Goal: Transaction & Acquisition: Purchase product/service

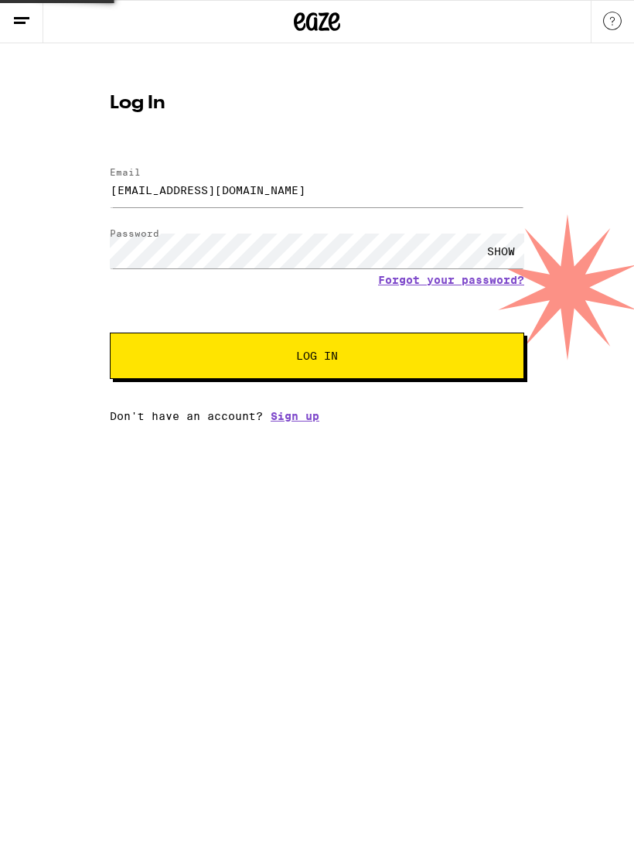
scroll to position [1101, 0]
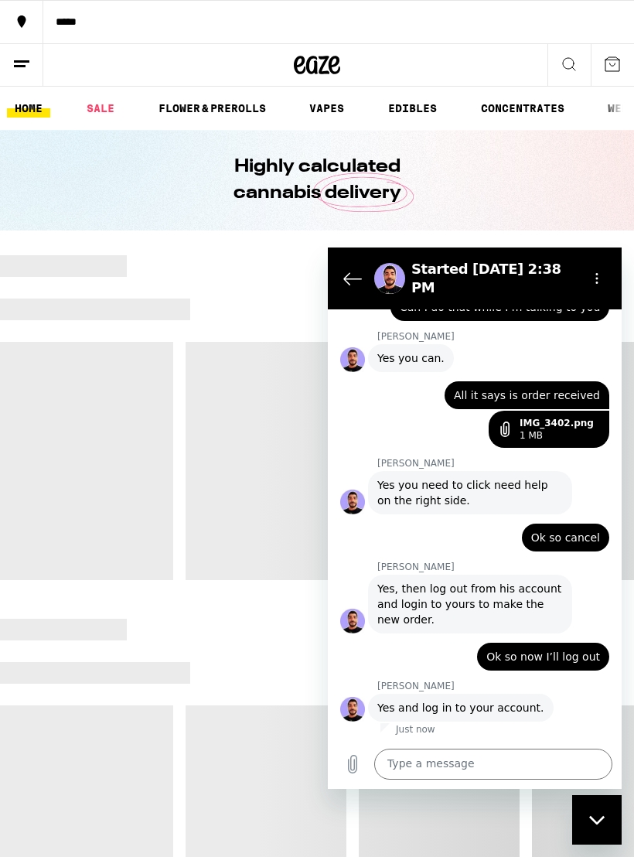
click at [449, 764] on textarea at bounding box center [493, 764] width 238 height 31
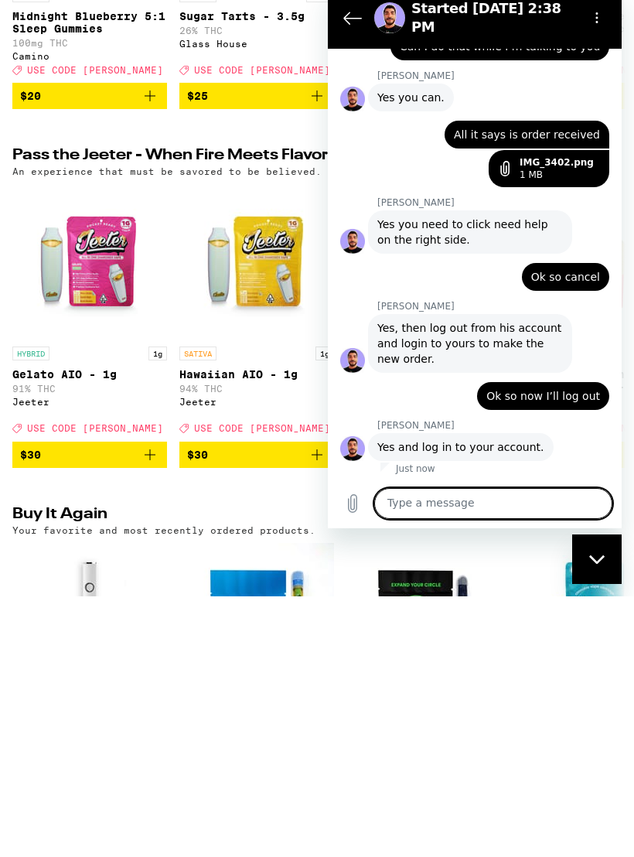
scroll to position [0, 0]
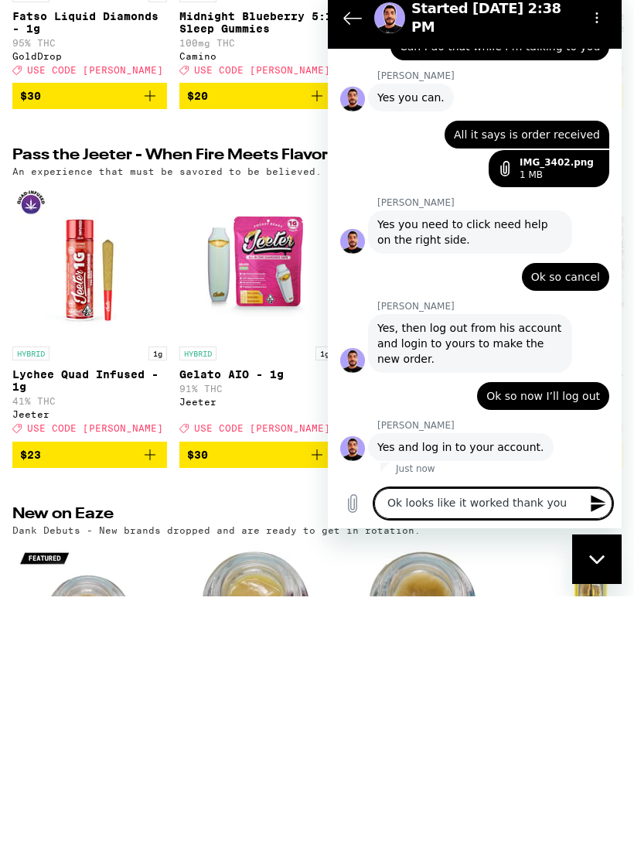
click at [597, 504] on icon "Send message" at bounding box center [599, 503] width 19 height 19
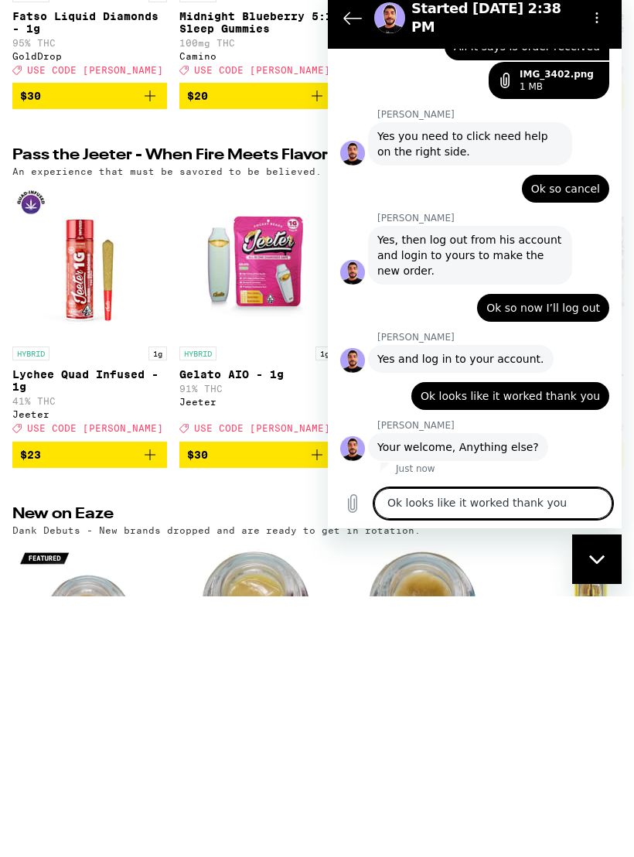
scroll to position [1189, 0]
type textarea "I’m good!"
click at [597, 506] on icon "Send message" at bounding box center [598, 503] width 15 height 17
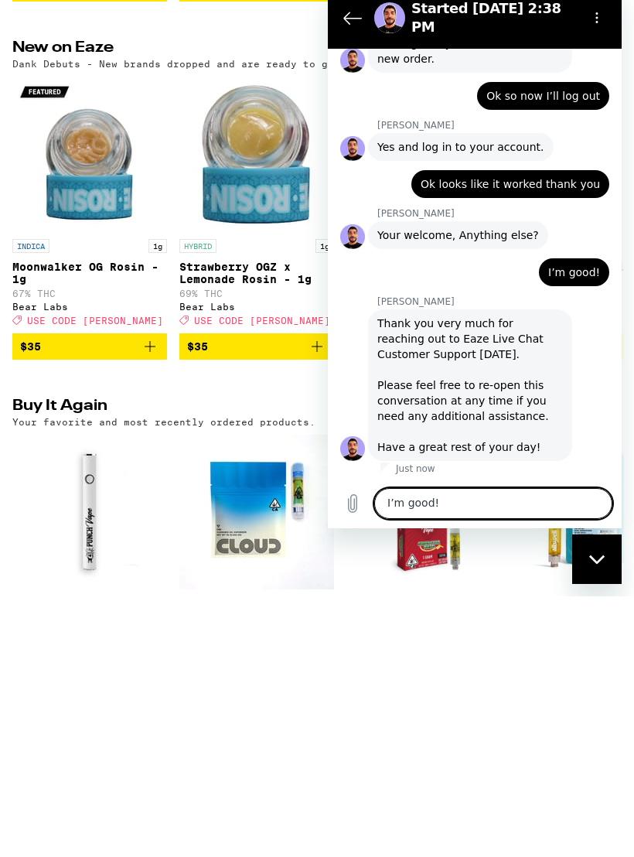
scroll to position [1401, 0]
type textarea "You too"
click at [601, 502] on icon "Send message" at bounding box center [598, 503] width 15 height 17
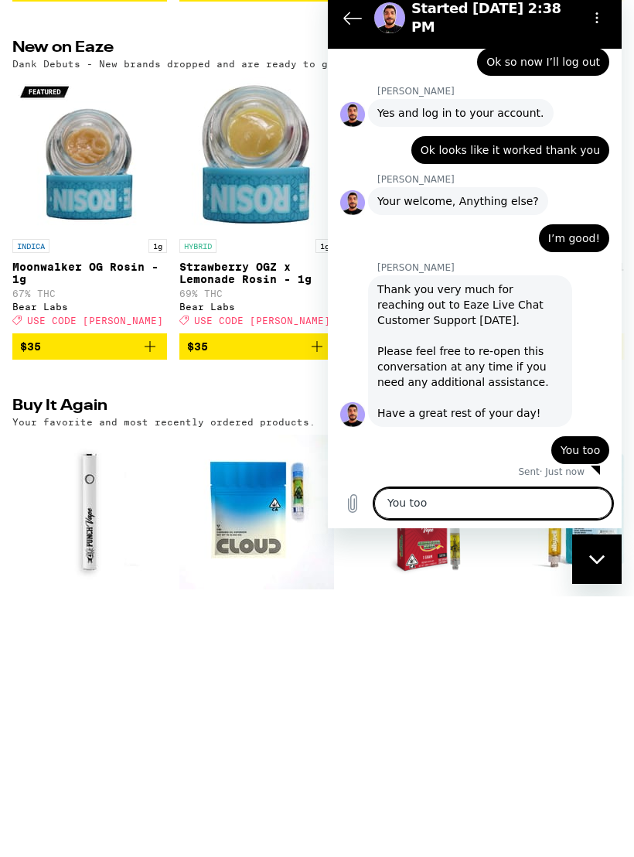
scroll to position [1438, 0]
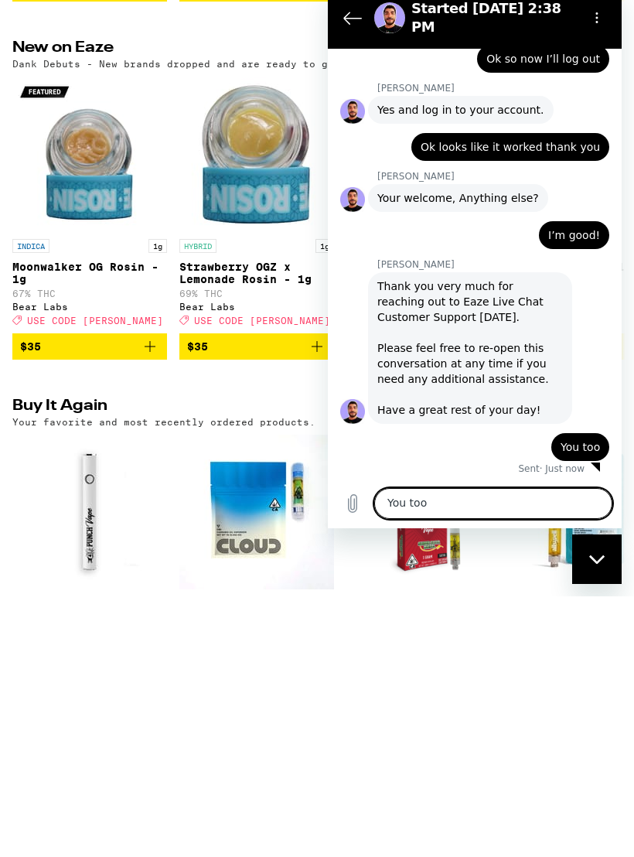
click at [596, 552] on div "Close messaging window" at bounding box center [597, 559] width 46 height 46
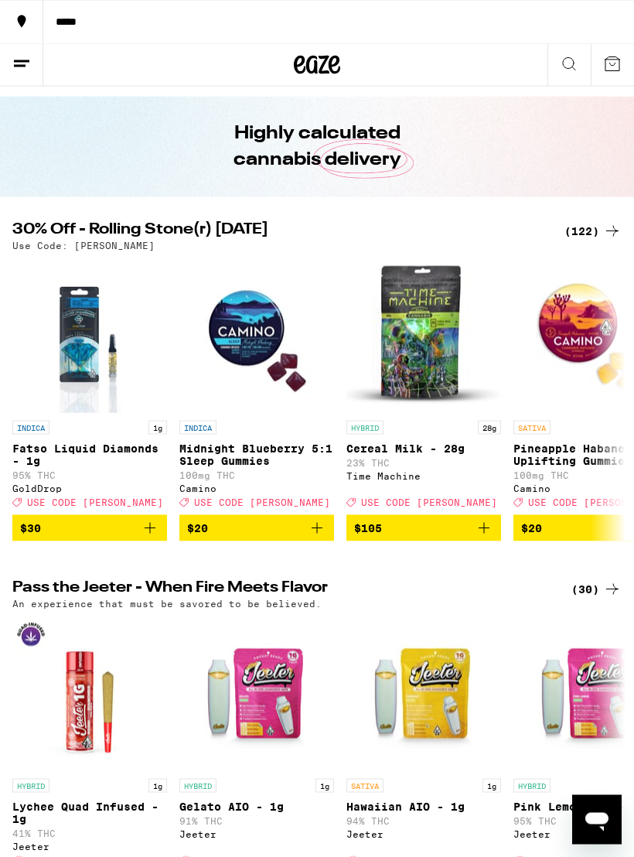
scroll to position [0, 0]
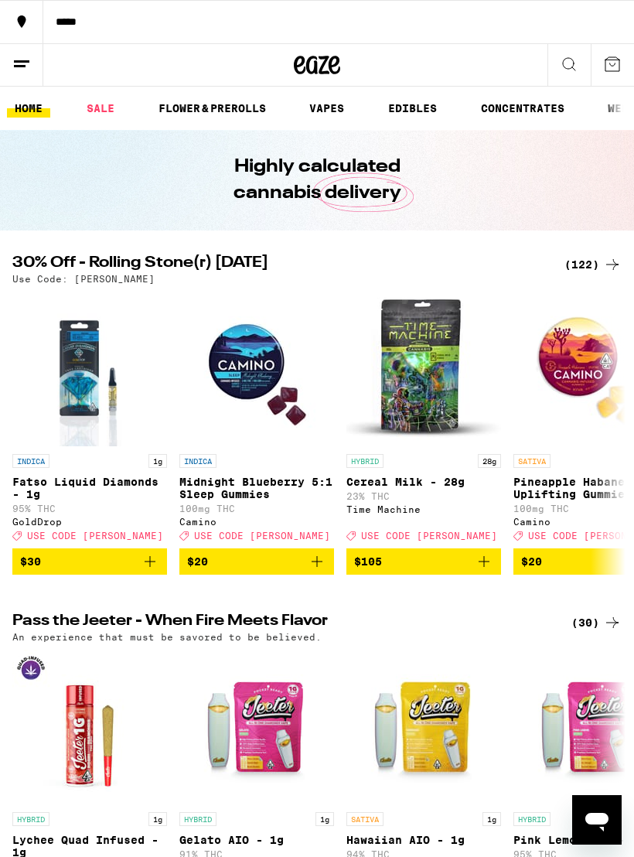
click at [123, 22] on div "*****" at bounding box center [338, 21] width 591 height 11
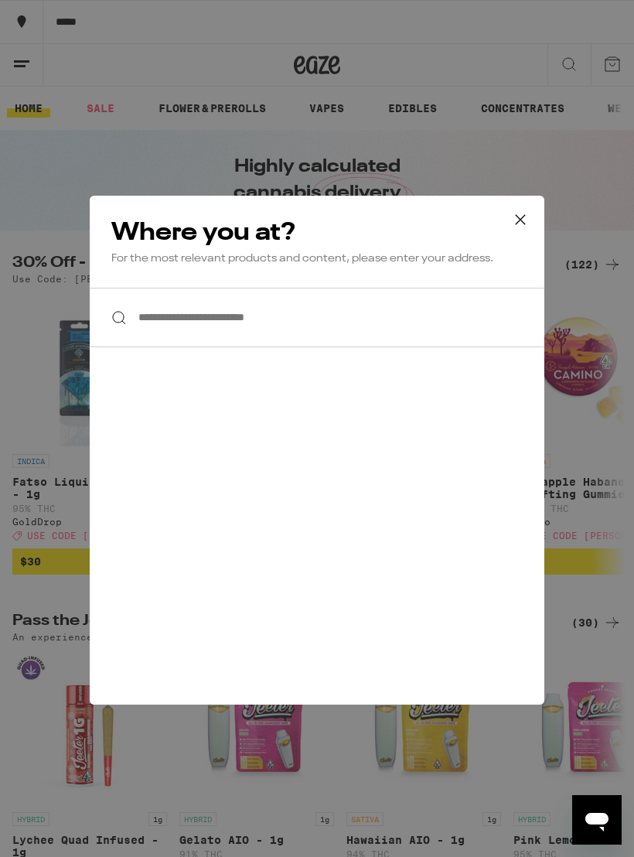
click at [197, 314] on input "**********" at bounding box center [317, 318] width 455 height 60
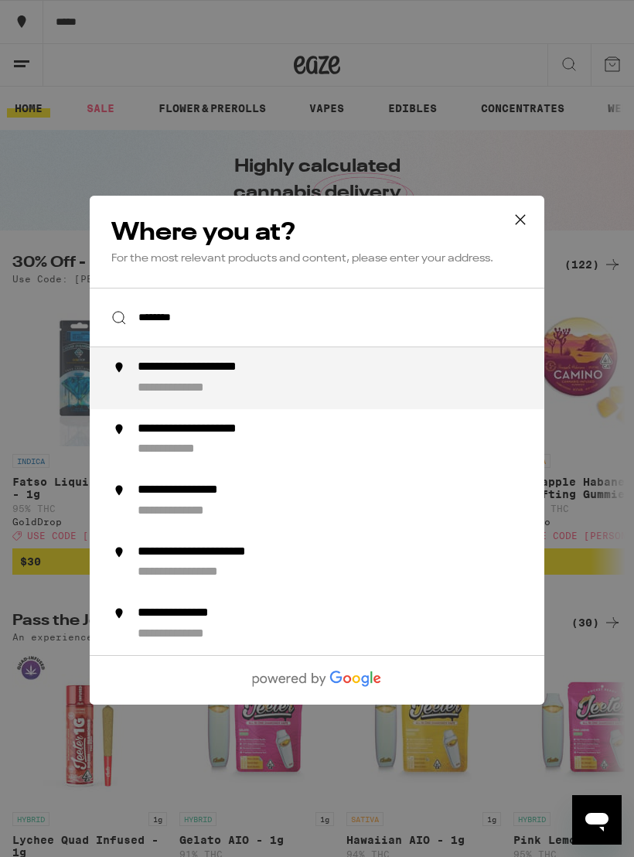
click at [244, 383] on div "**********" at bounding box center [348, 378] width 421 height 37
type input "**********"
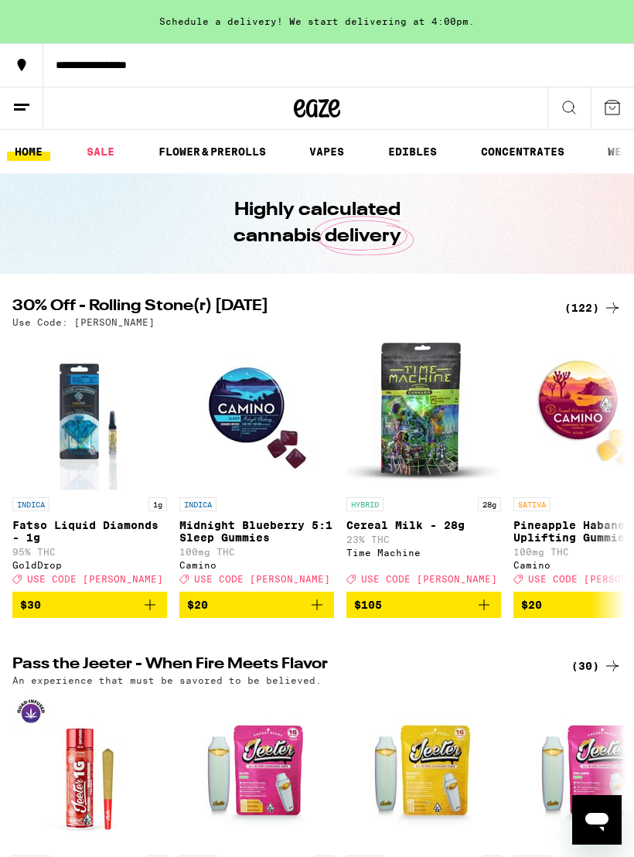
click at [22, 98] on icon at bounding box center [21, 107] width 19 height 19
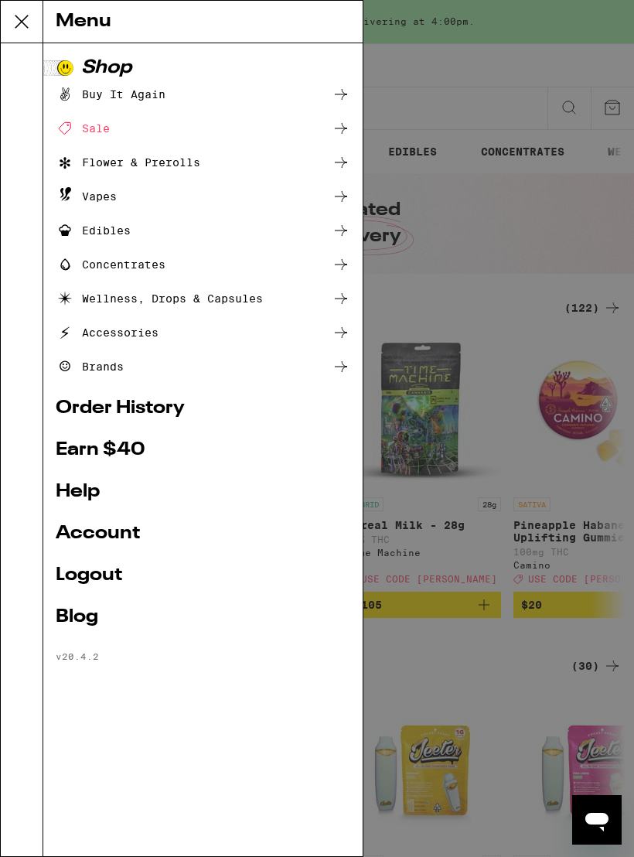
click at [121, 529] on link "Account" at bounding box center [203, 534] width 295 height 19
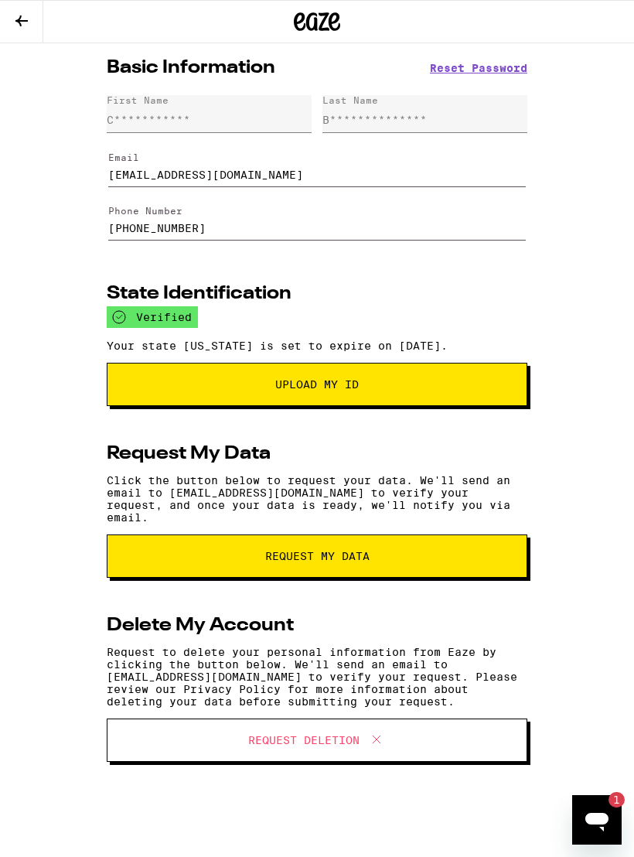
click at [29, 21] on icon at bounding box center [21, 21] width 19 height 19
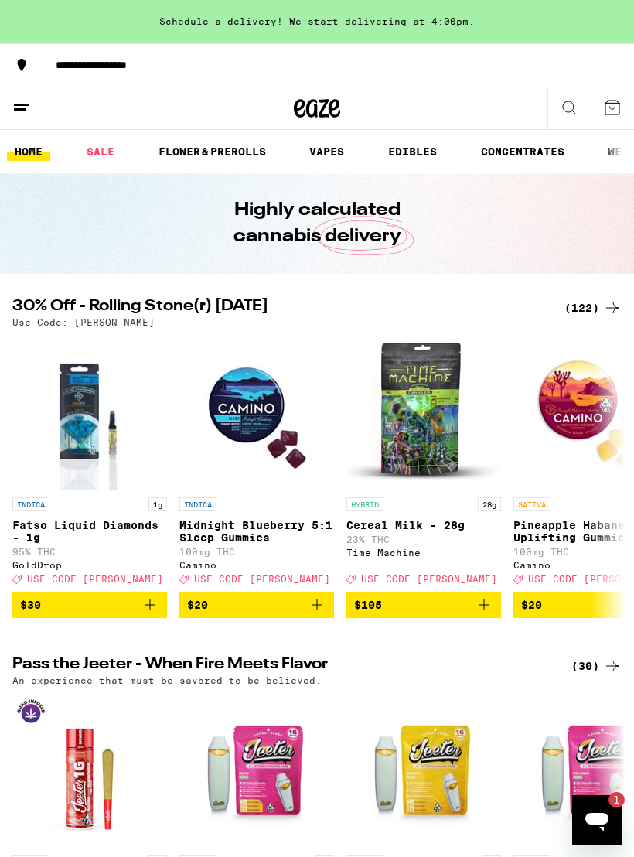
click at [579, 302] on div "(122)" at bounding box center [593, 308] width 57 height 19
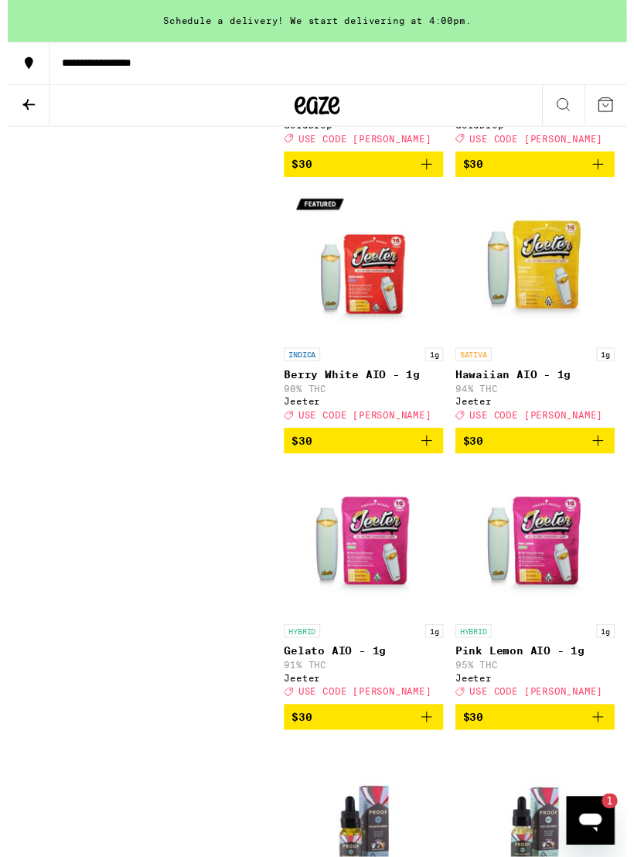
scroll to position [12226, 0]
click at [22, 104] on icon at bounding box center [21, 107] width 19 height 19
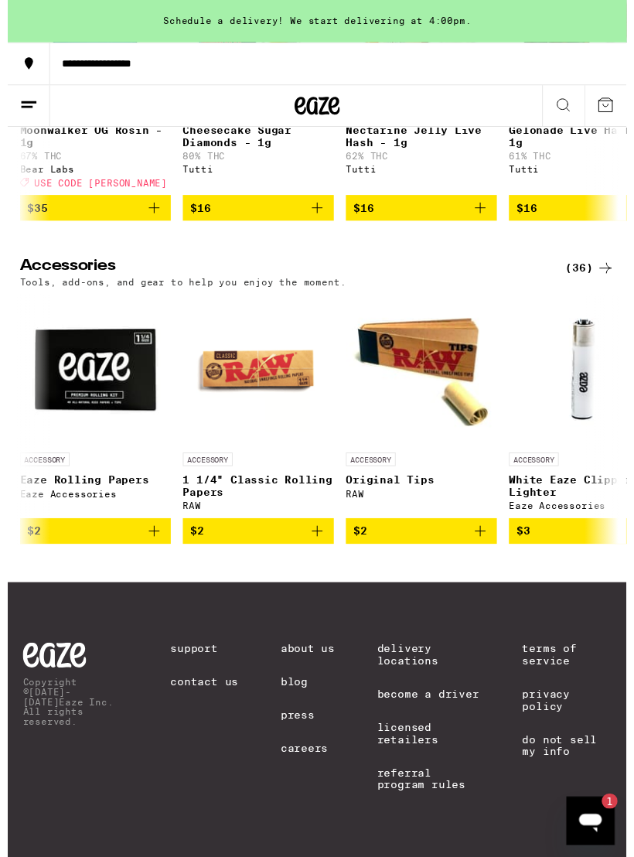
scroll to position [2, 0]
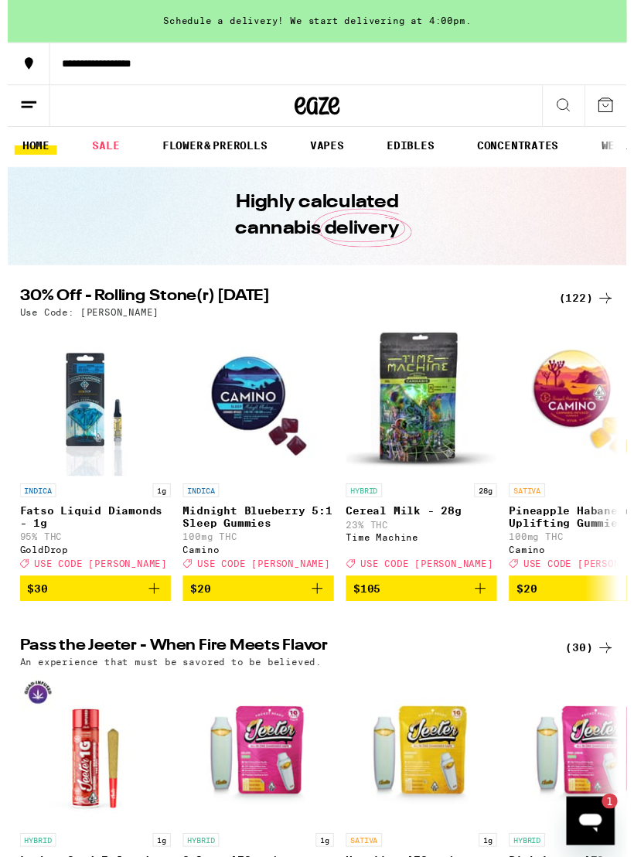
click at [28, 104] on line at bounding box center [21, 104] width 15 height 0
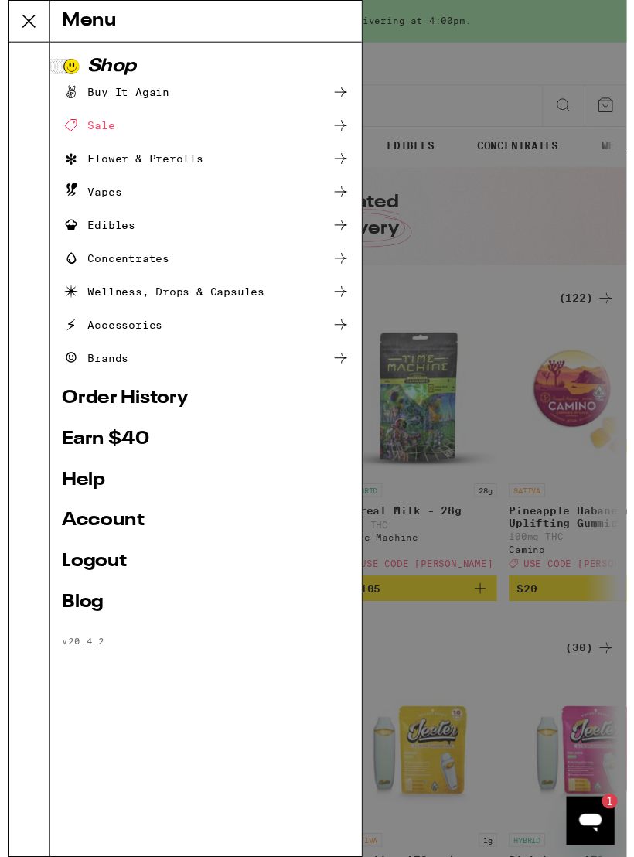
click at [138, 399] on link "Order History" at bounding box center [203, 408] width 295 height 19
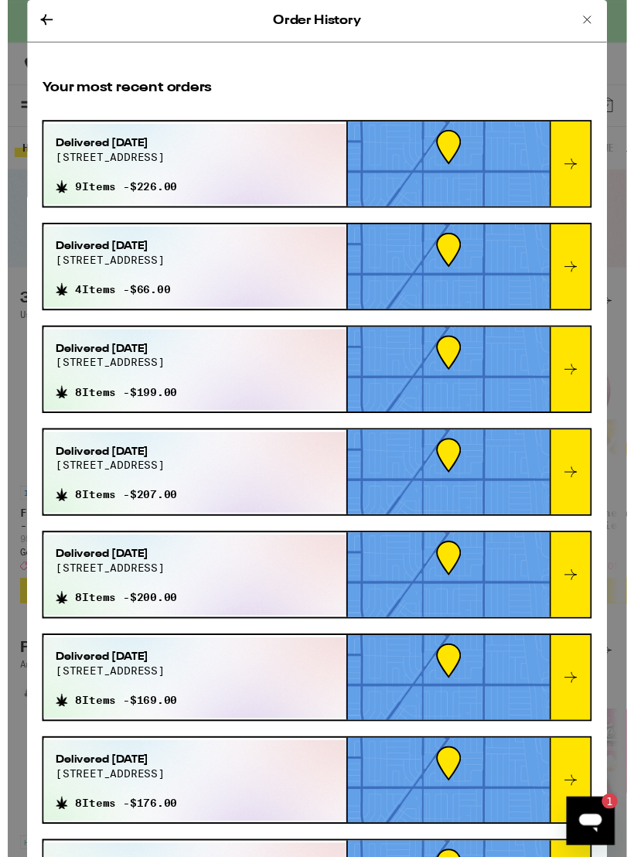
click at [48, 29] on button at bounding box center [40, 21] width 19 height 21
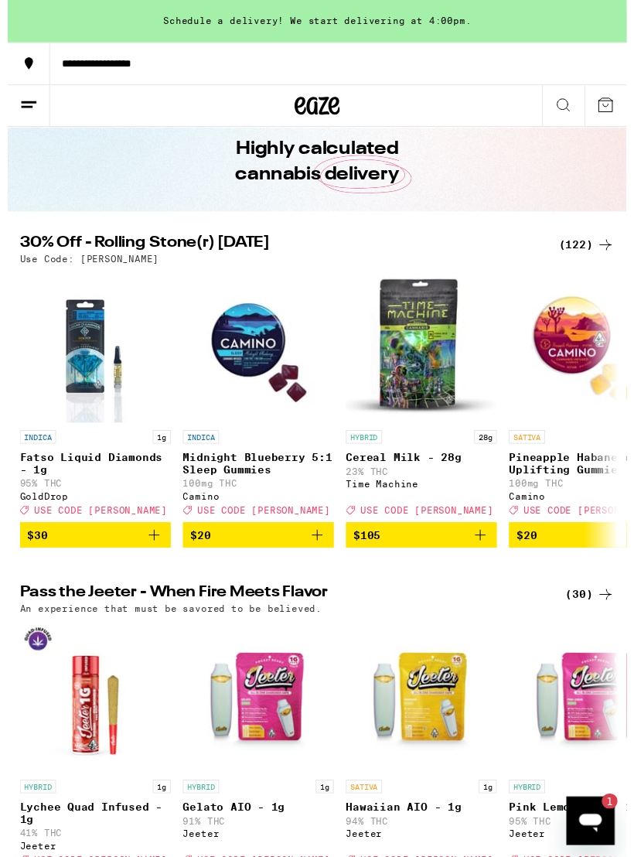
click at [580, 246] on div "(122)" at bounding box center [593, 250] width 57 height 19
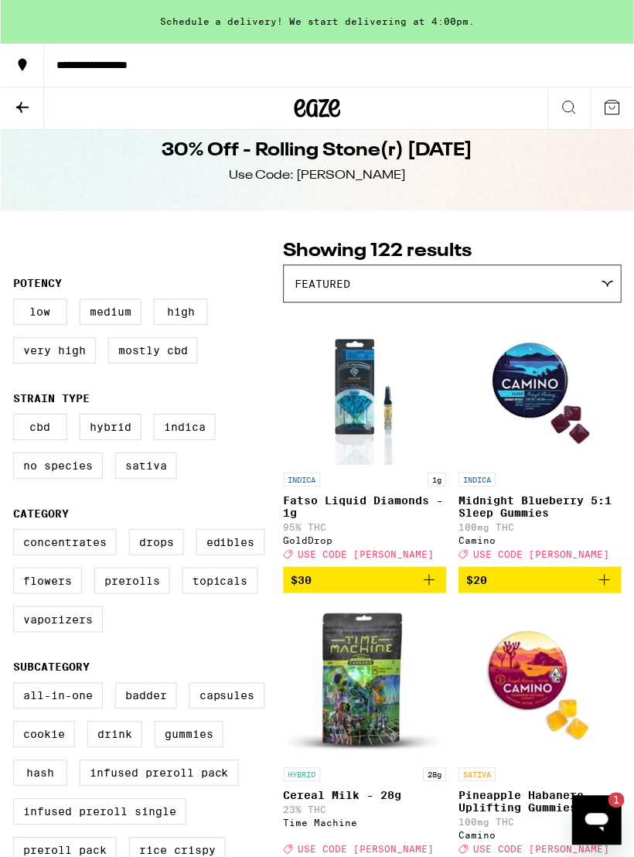
scroll to position [21, 0]
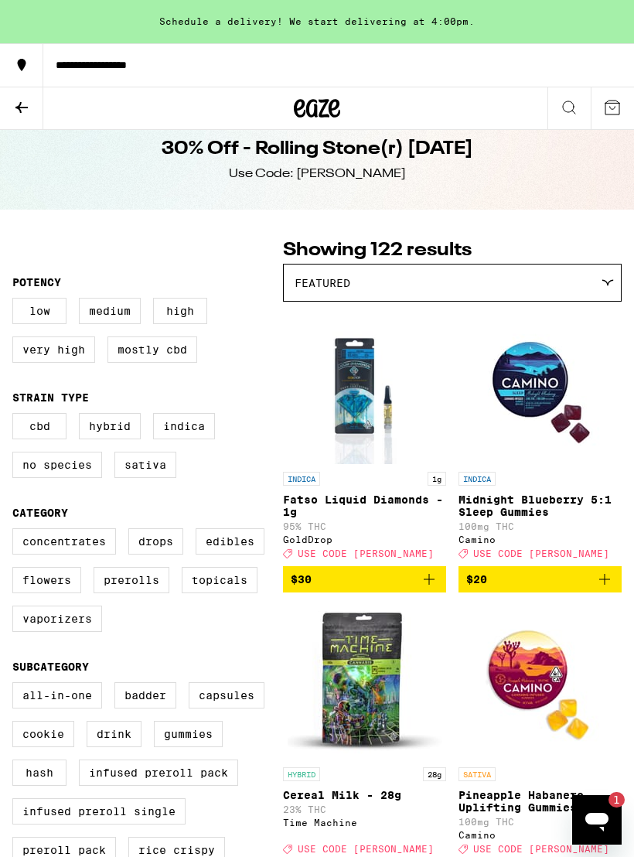
click at [80, 632] on label "Vaporizers" at bounding box center [57, 619] width 90 height 26
click at [16, 532] on input "Vaporizers" at bounding box center [15, 531] width 1 height 1
checkbox input "true"
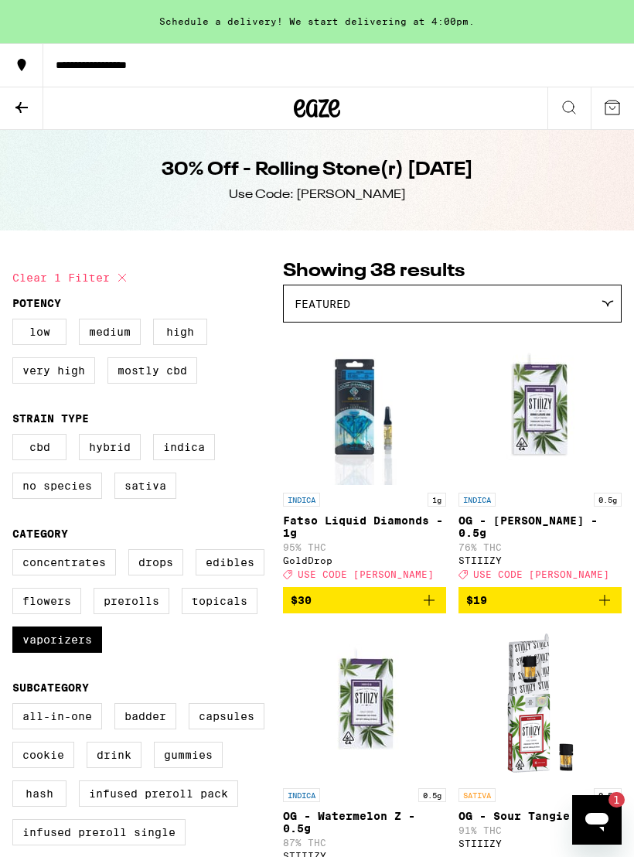
click at [33, 101] on button at bounding box center [21, 108] width 43 height 43
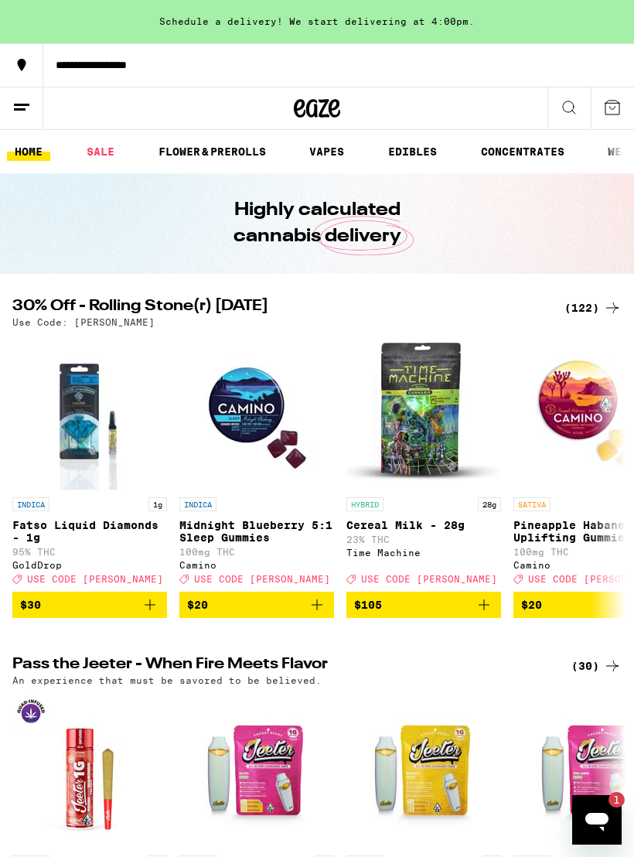
click at [331, 151] on link "VAPES" at bounding box center [327, 151] width 50 height 19
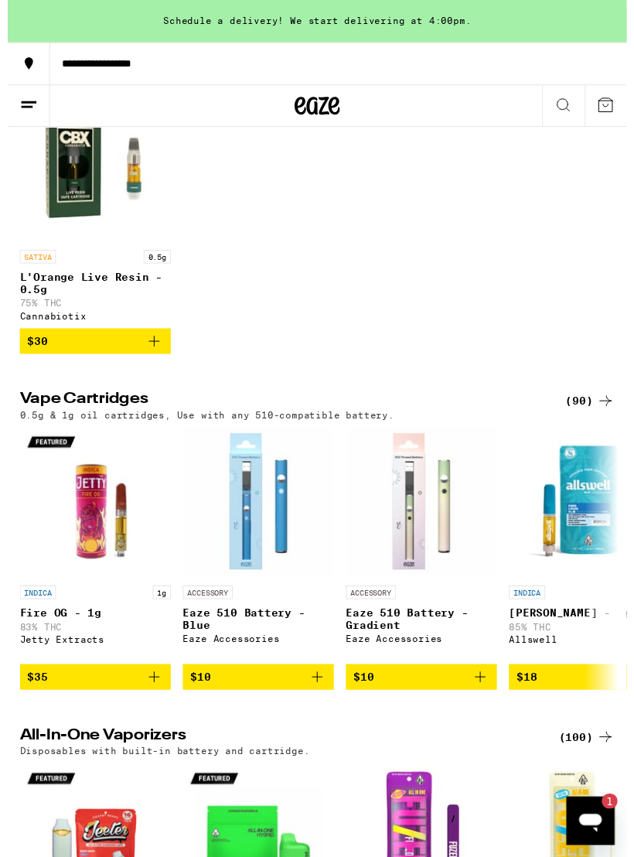
scroll to position [591, 0]
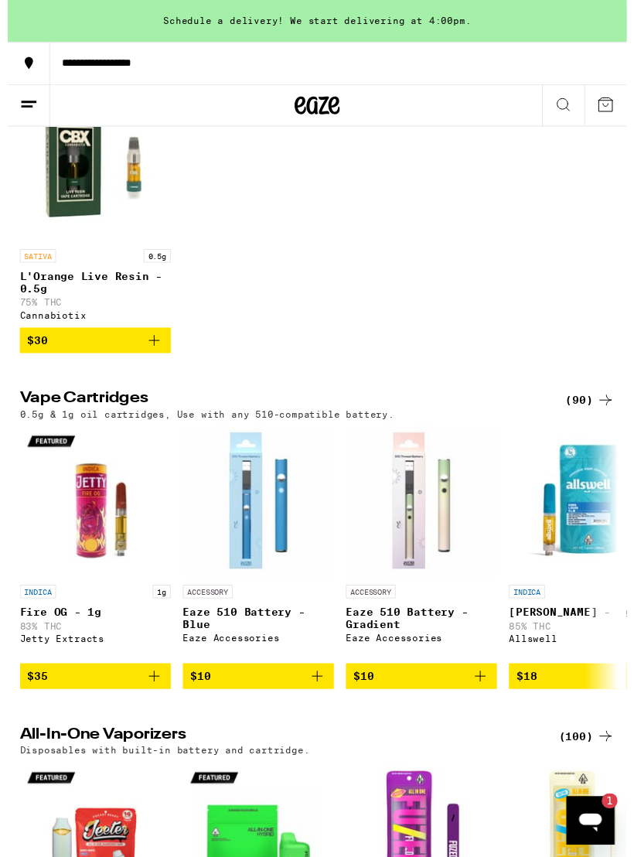
click at [592, 419] on div "(90)" at bounding box center [597, 410] width 50 height 19
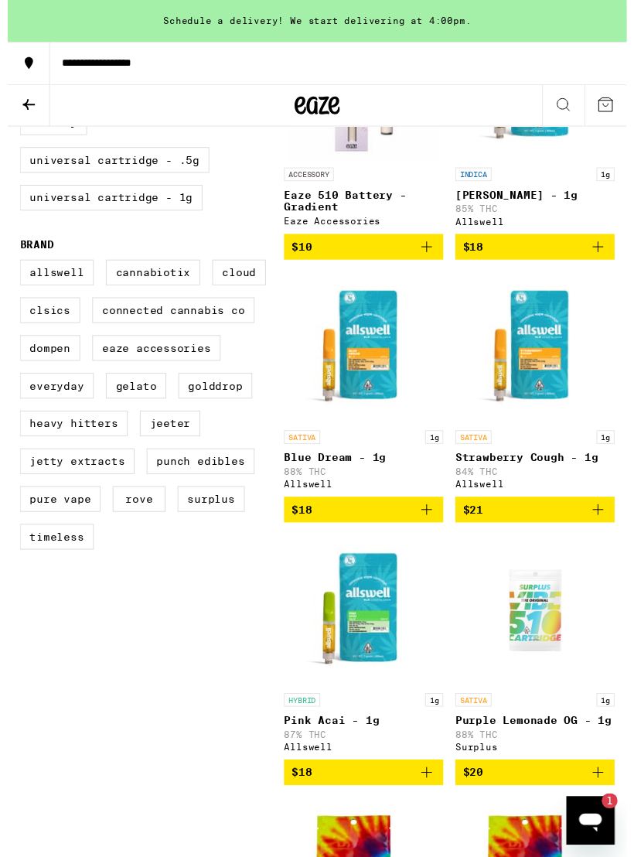
scroll to position [591, 0]
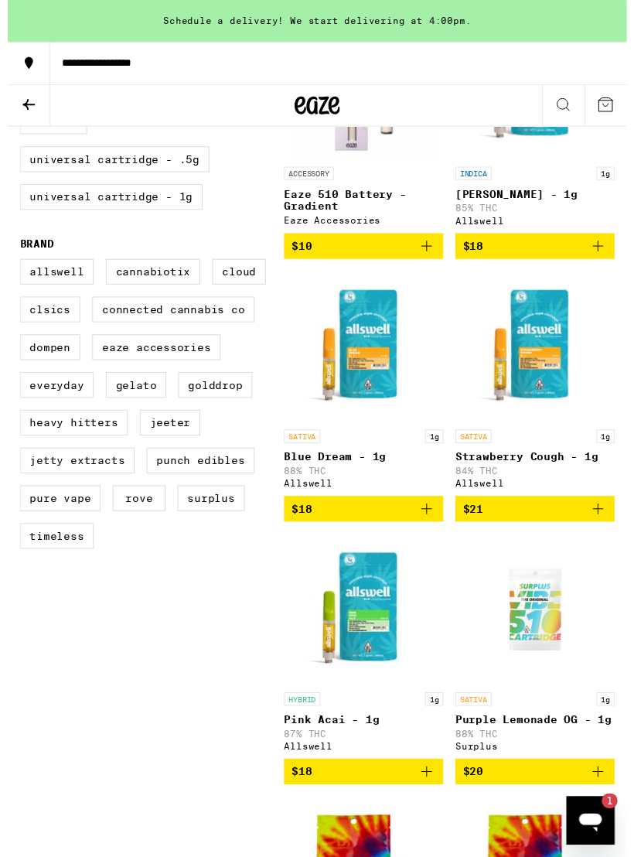
click at [431, 531] on icon "Add to bag" at bounding box center [429, 521] width 19 height 19
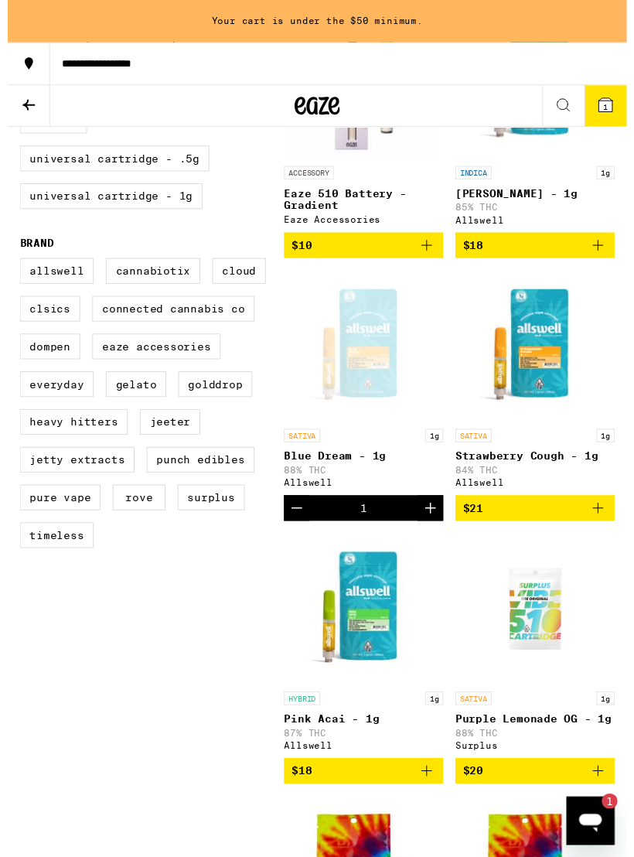
click at [431, 530] on icon "Increment" at bounding box center [433, 520] width 19 height 19
click at [430, 530] on icon "Increment" at bounding box center [433, 520] width 19 height 19
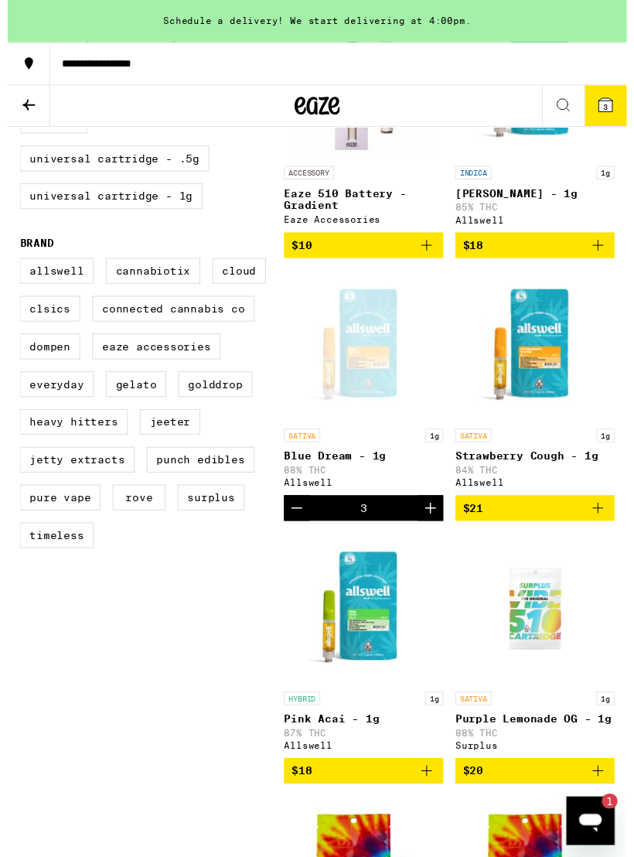
click at [426, 530] on icon "Increment" at bounding box center [433, 520] width 19 height 19
click at [424, 530] on icon "Increment" at bounding box center [433, 520] width 19 height 19
click at [600, 809] on icon "Open messaging window, 1 unread message" at bounding box center [591, 821] width 28 height 28
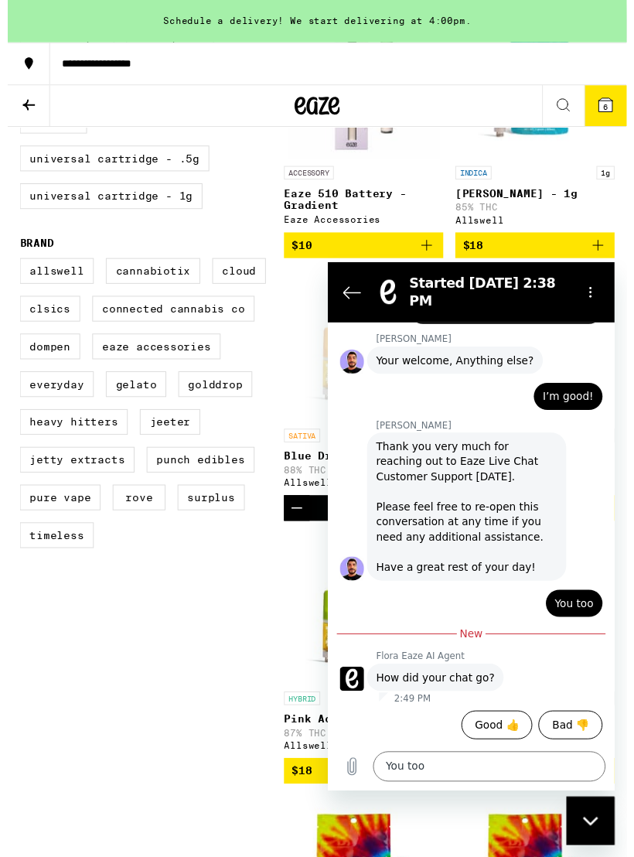
scroll to position [1550, 0]
click at [508, 730] on button "Good 👍" at bounding box center [501, 734] width 74 height 29
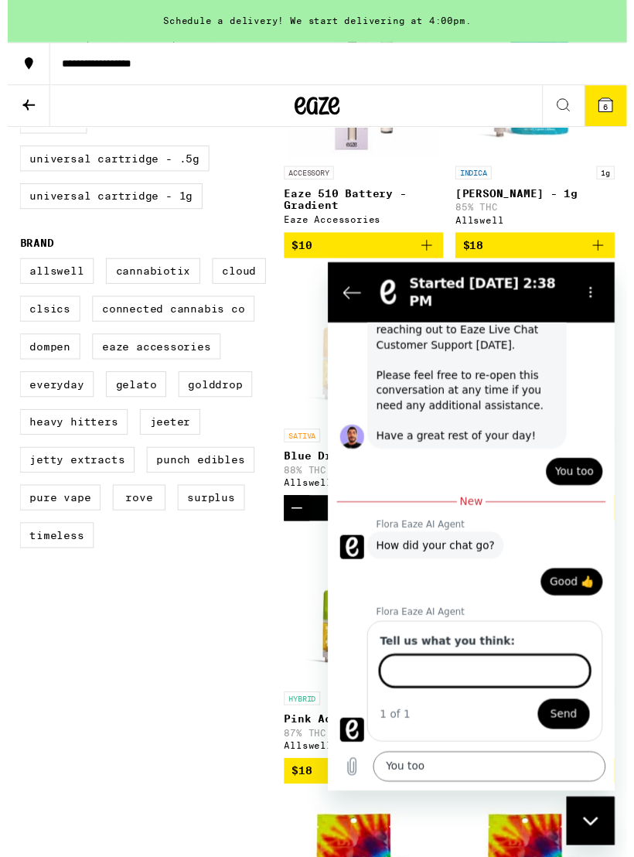
scroll to position [1683, 0]
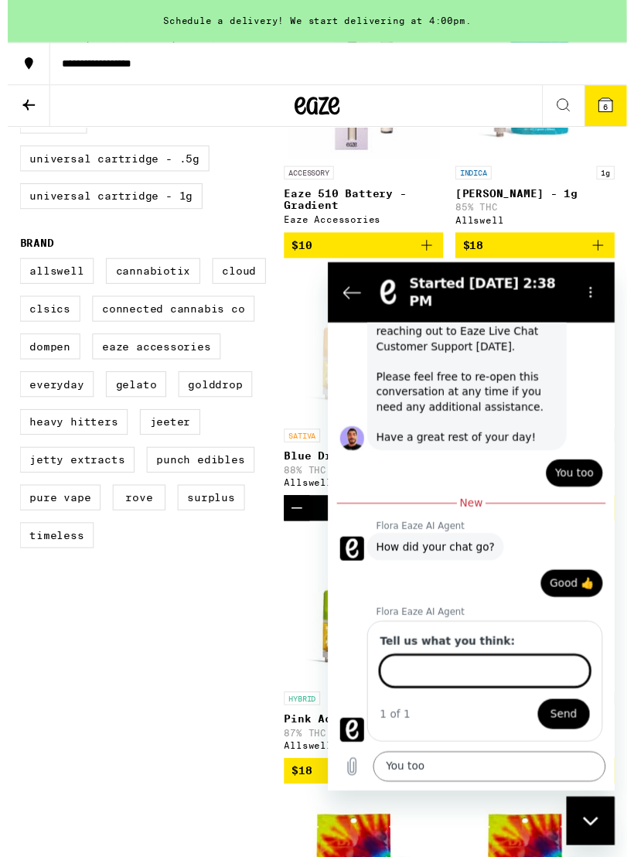
click at [594, 819] on icon "Close messaging window" at bounding box center [591, 821] width 16 height 10
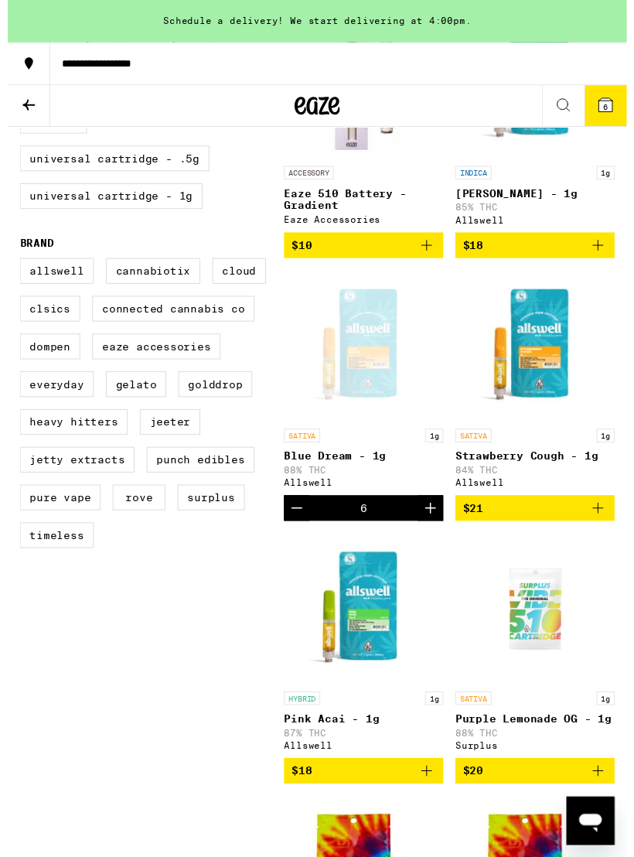
click at [607, 105] on icon at bounding box center [613, 108] width 14 height 14
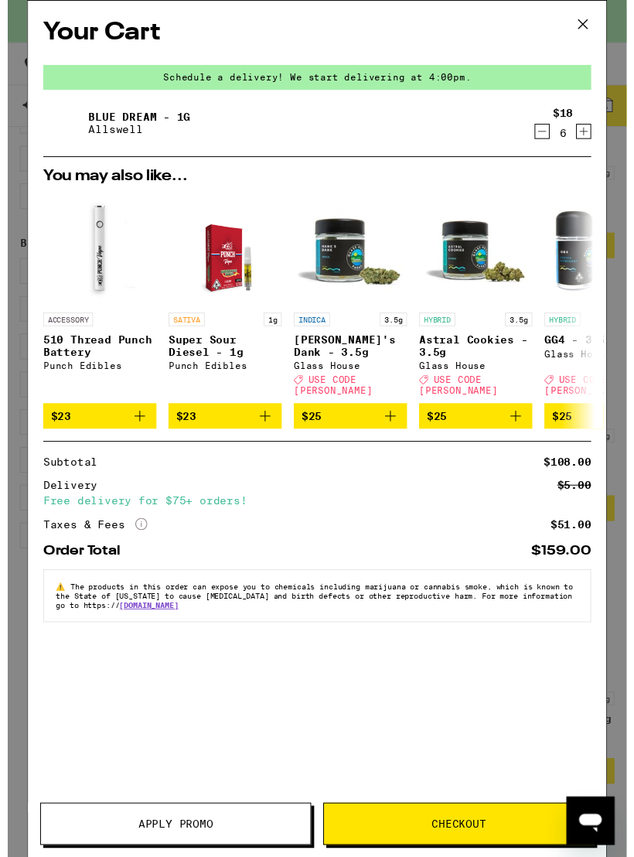
click at [624, 565] on div "Your Cart Schedule a delivery! We start delivering at 4:00pm. Blue Dream - 1g A…" at bounding box center [317, 439] width 634 height 878
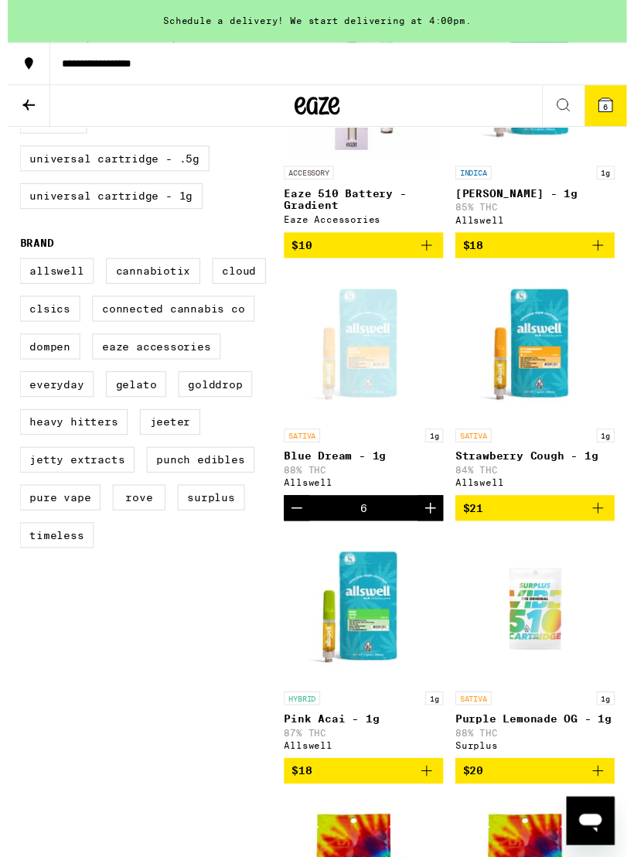
click at [610, 109] on span "6" at bounding box center [612, 108] width 5 height 9
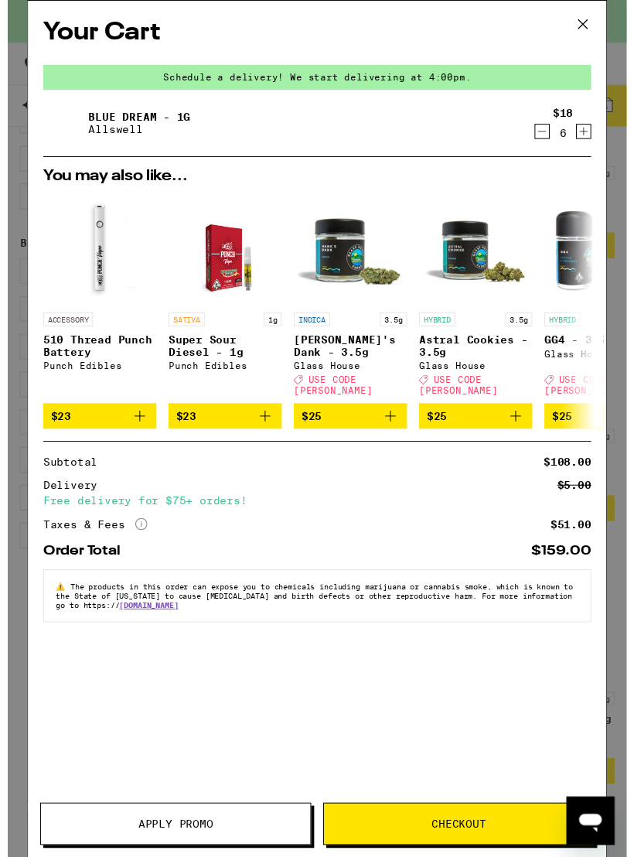
click at [447, 840] on span "Checkout" at bounding box center [463, 844] width 56 height 11
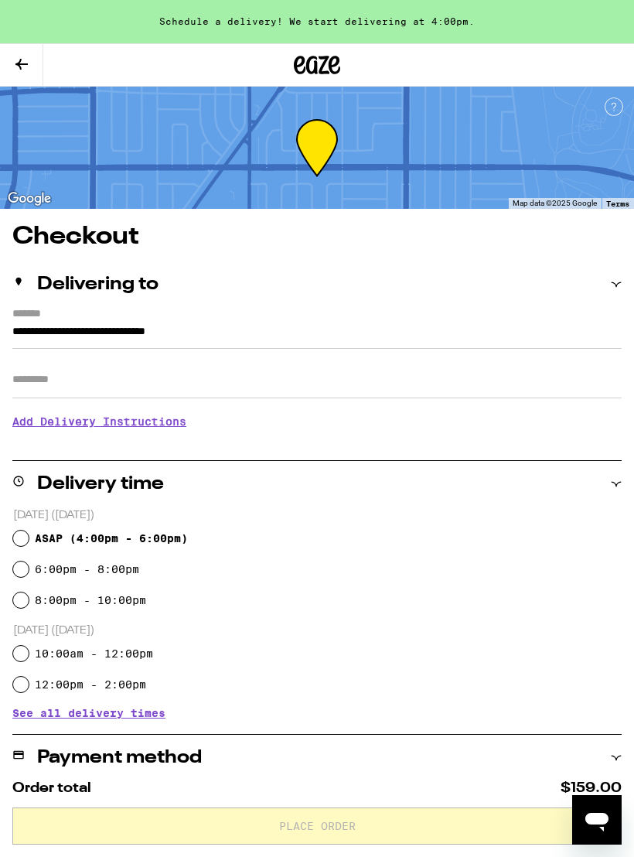
click at [29, 533] on div "ASAP ( 4:00pm - 6:00pm )" at bounding box center [317, 538] width 609 height 31
click at [26, 540] on input "ASAP ( 4:00pm - 6:00pm )" at bounding box center [20, 538] width 15 height 15
radio input "true"
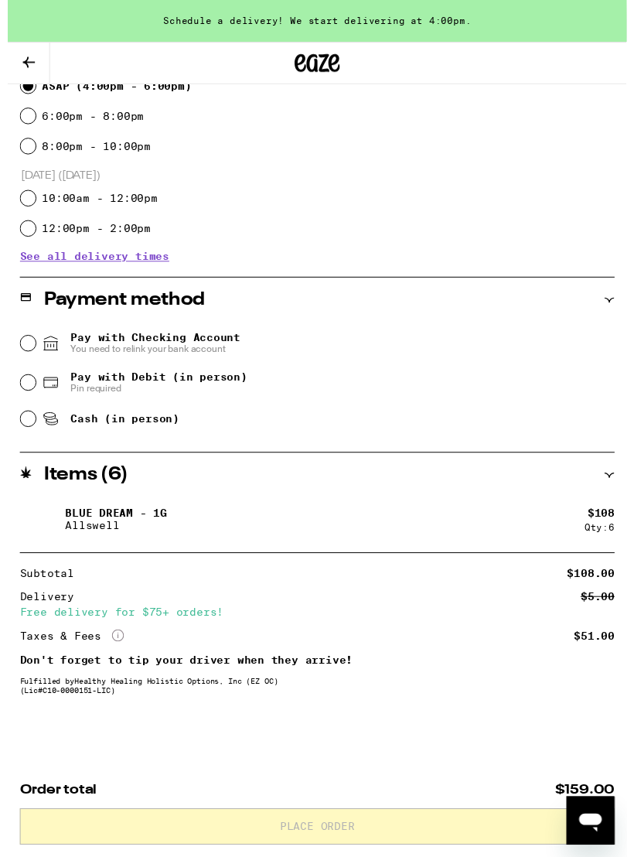
scroll to position [459, 0]
click at [25, 344] on input "Pay with Checking Account You need to relink your bank account" at bounding box center [20, 351] width 15 height 15
click at [25, 388] on input "Pay with Debit (in person) Pin required" at bounding box center [20, 392] width 15 height 15
radio input "true"
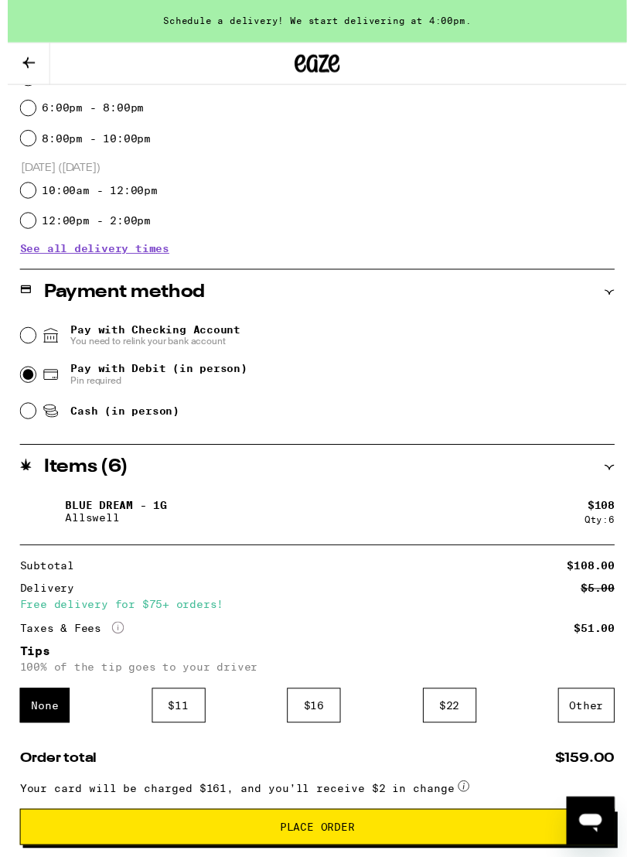
click at [327, 740] on div "$ 16" at bounding box center [313, 723] width 55 height 36
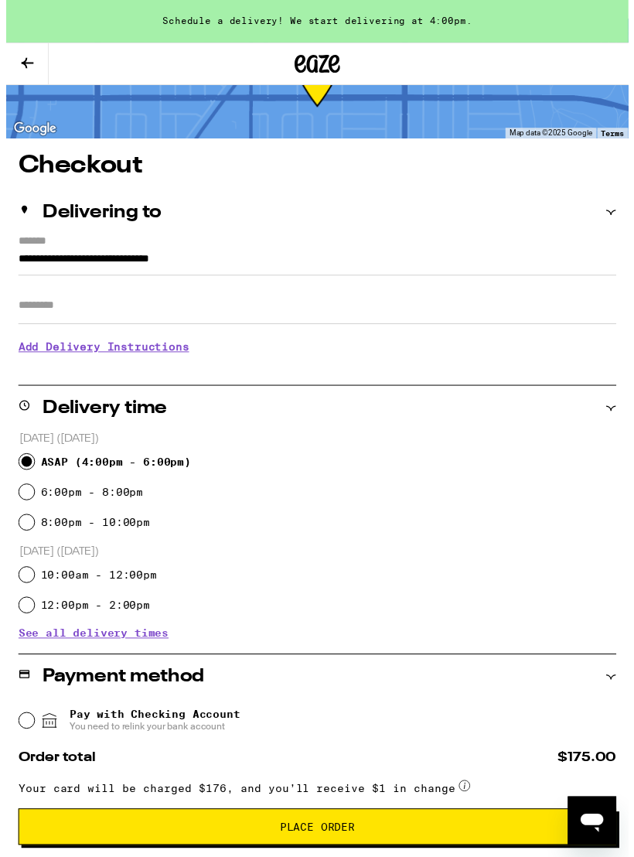
scroll to position [0, 0]
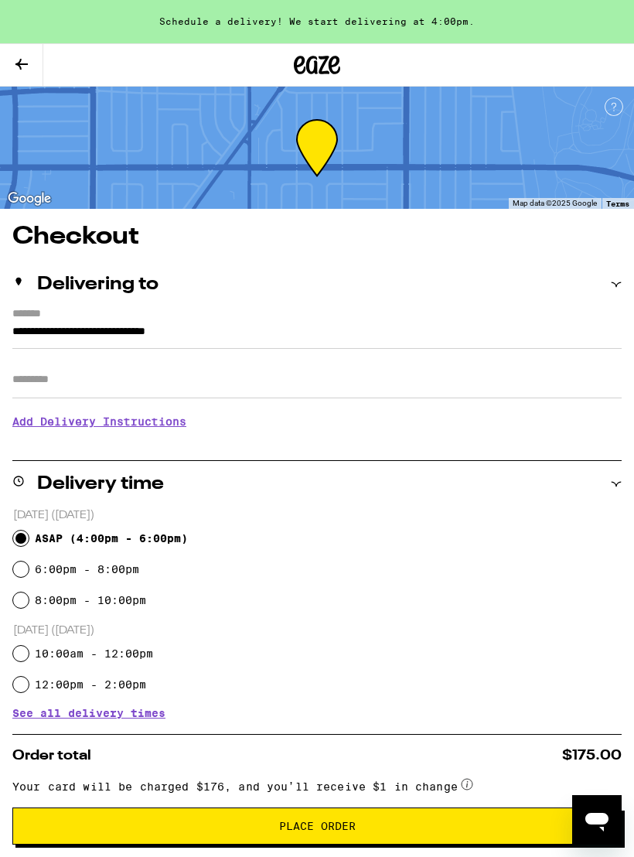
click at [29, 63] on icon at bounding box center [21, 64] width 19 height 19
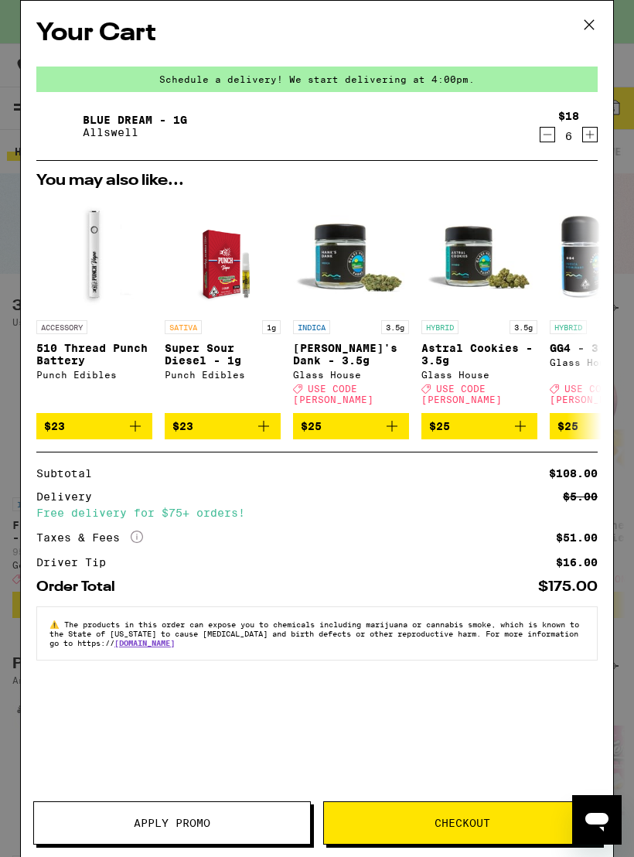
click at [586, 25] on icon at bounding box center [589, 24] width 23 height 23
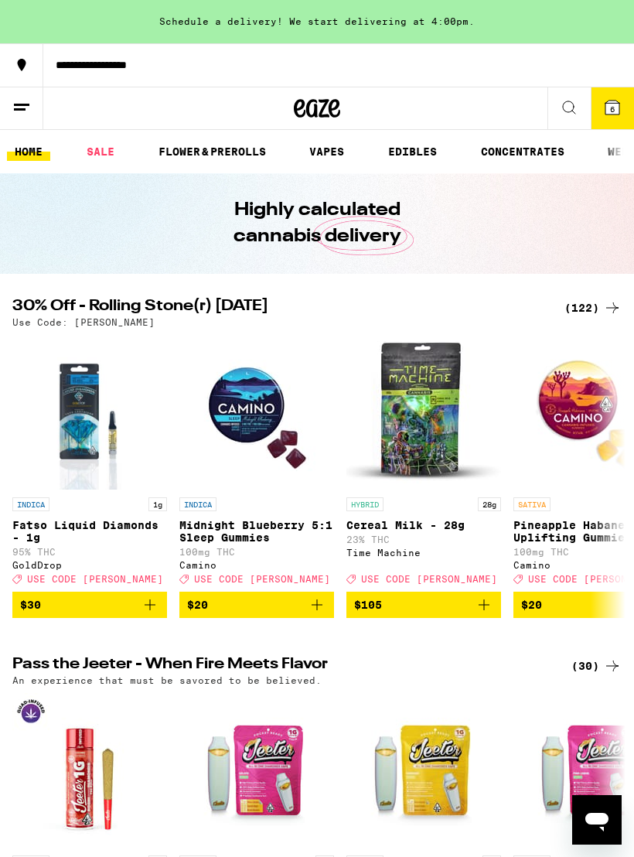
click at [29, 102] on icon at bounding box center [21, 107] width 19 height 19
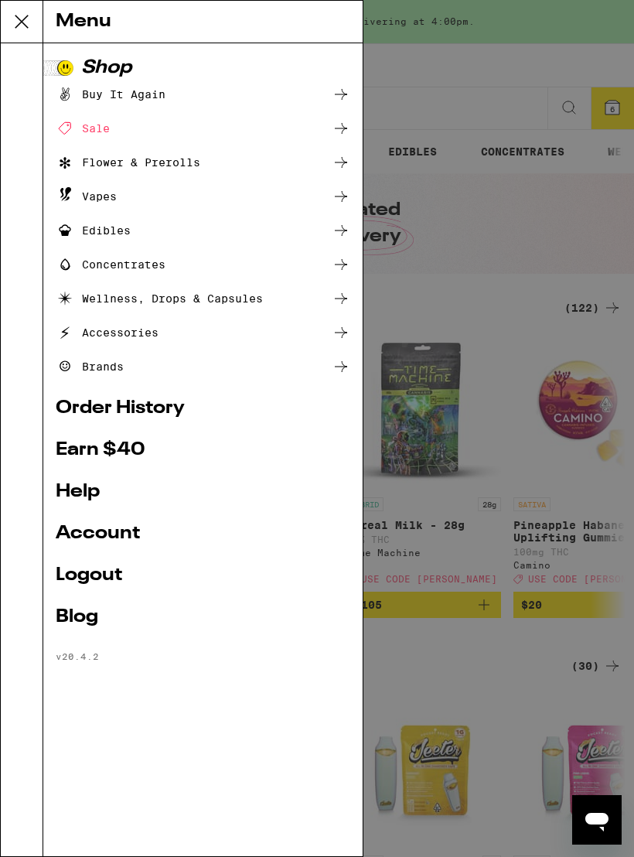
click at [111, 529] on link "Account" at bounding box center [203, 534] width 295 height 19
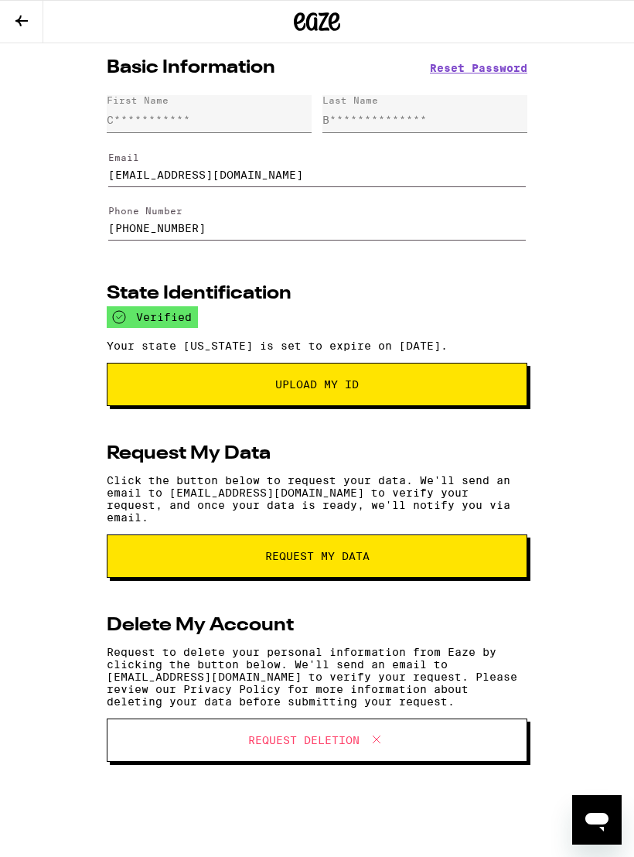
click at [22, 29] on icon at bounding box center [21, 21] width 19 height 19
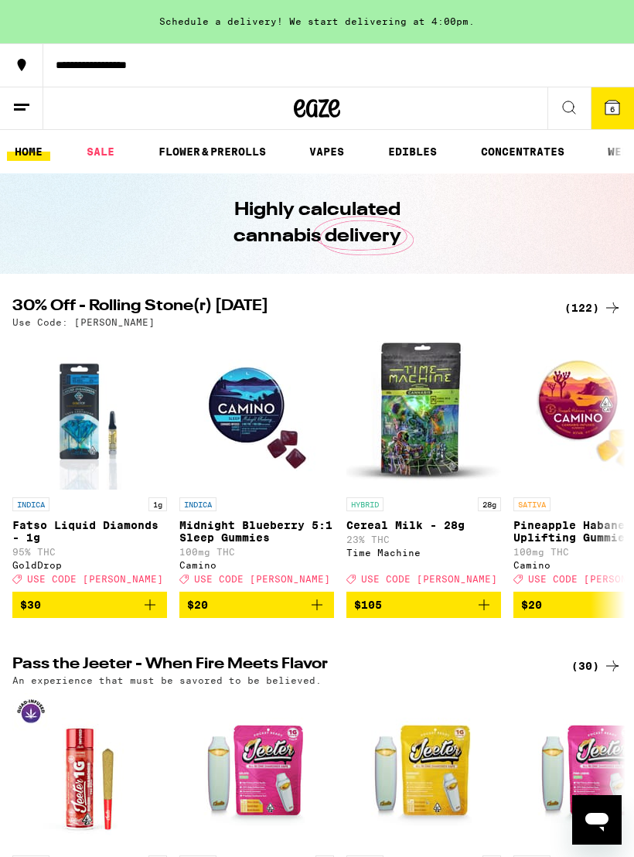
click at [610, 109] on icon at bounding box center [613, 108] width 14 height 14
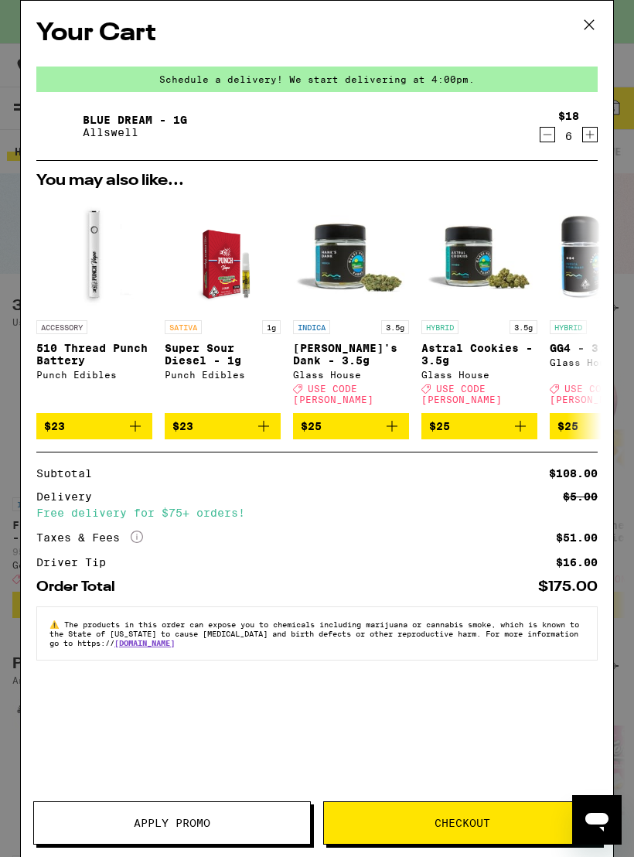
click at [596, 30] on icon at bounding box center [589, 24] width 23 height 23
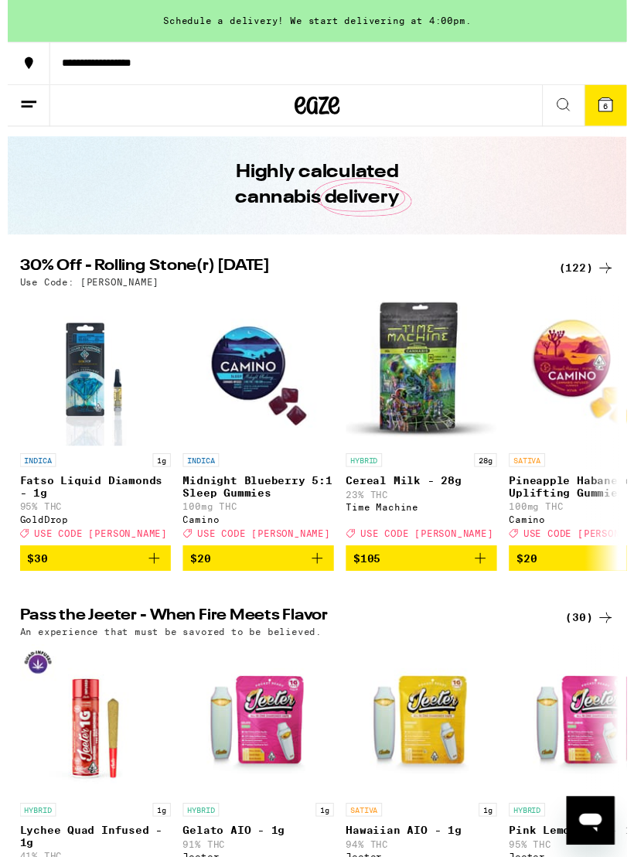
scroll to position [36, 0]
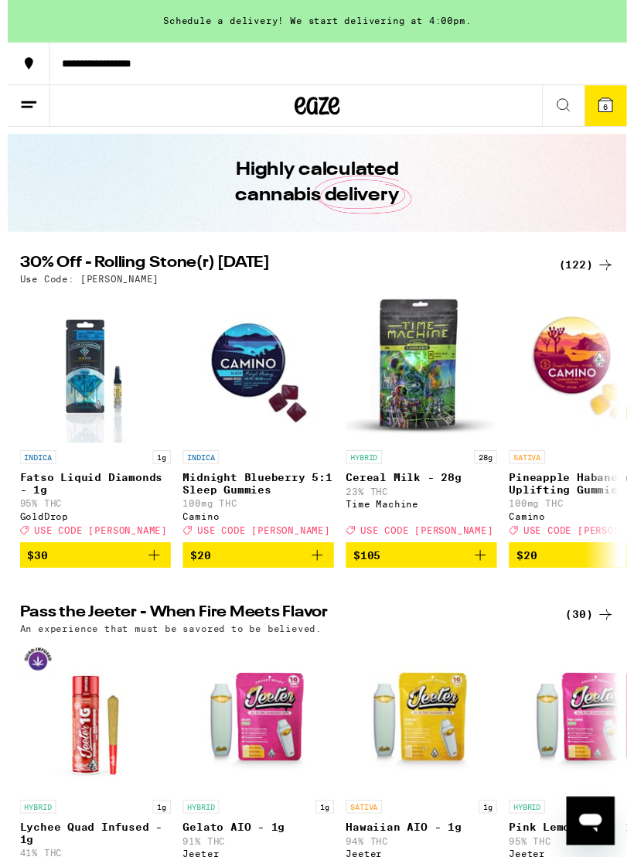
click at [589, 265] on div "(122)" at bounding box center [593, 271] width 57 height 19
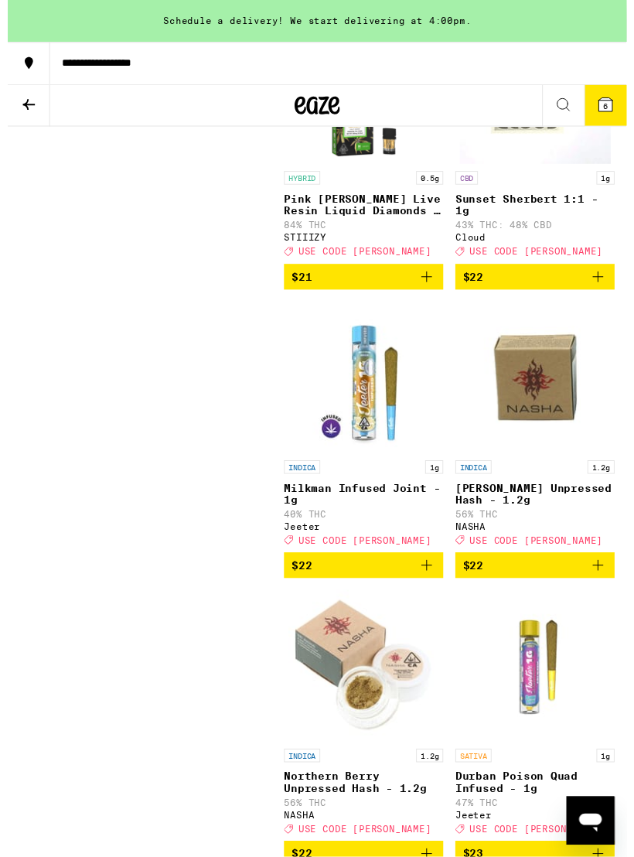
scroll to position [7419, 0]
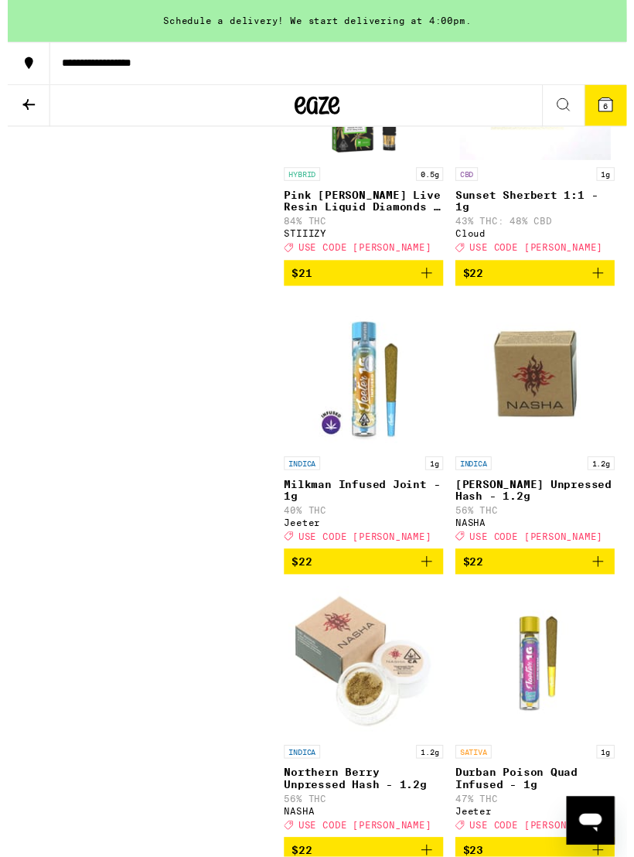
click at [604, 289] on icon "Add to bag" at bounding box center [605, 280] width 19 height 19
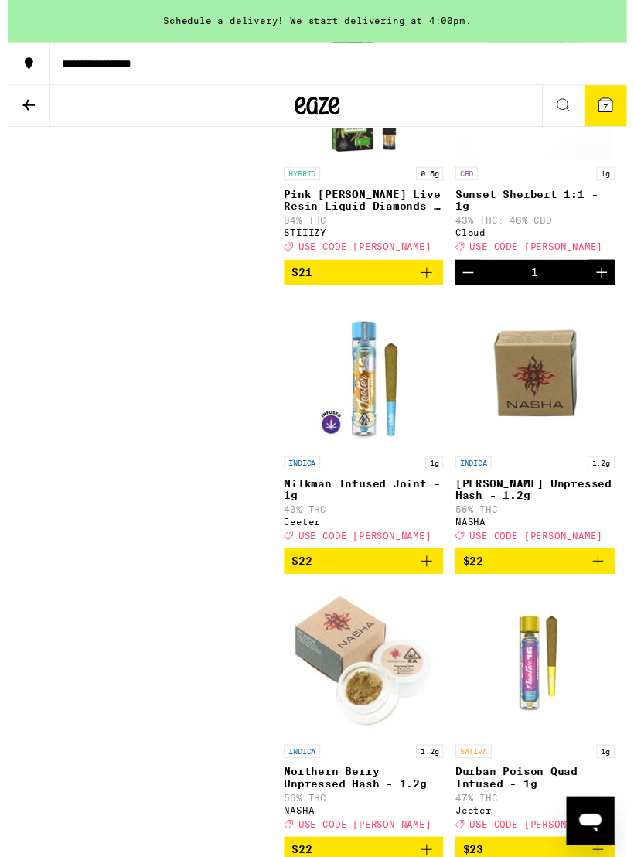
click at [607, 289] on icon "Increment" at bounding box center [609, 279] width 19 height 19
click at [604, 289] on icon "Increment" at bounding box center [609, 279] width 19 height 19
click at [602, 289] on icon "Increment" at bounding box center [609, 279] width 19 height 19
click at [607, 289] on icon "Increment" at bounding box center [609, 279] width 19 height 19
click at [604, 289] on icon "Increment" at bounding box center [609, 279] width 19 height 19
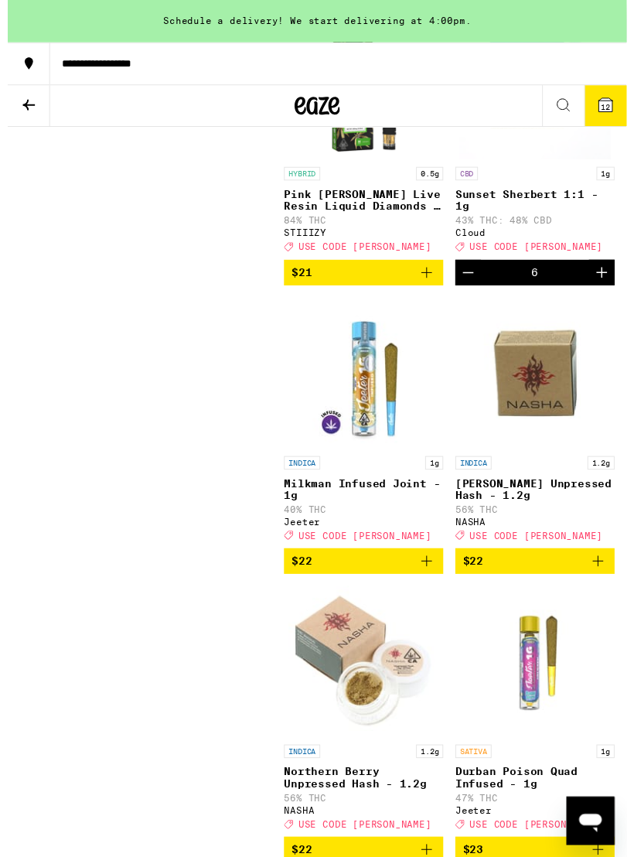
click at [623, 96] on button "12" at bounding box center [612, 108] width 43 height 42
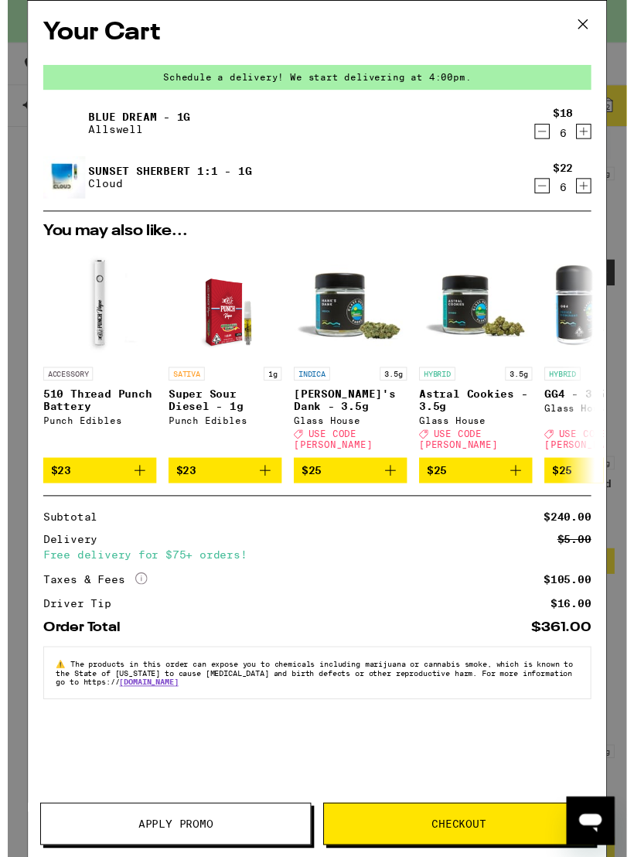
click at [167, 839] on span "Apply Promo" at bounding box center [172, 844] width 77 height 11
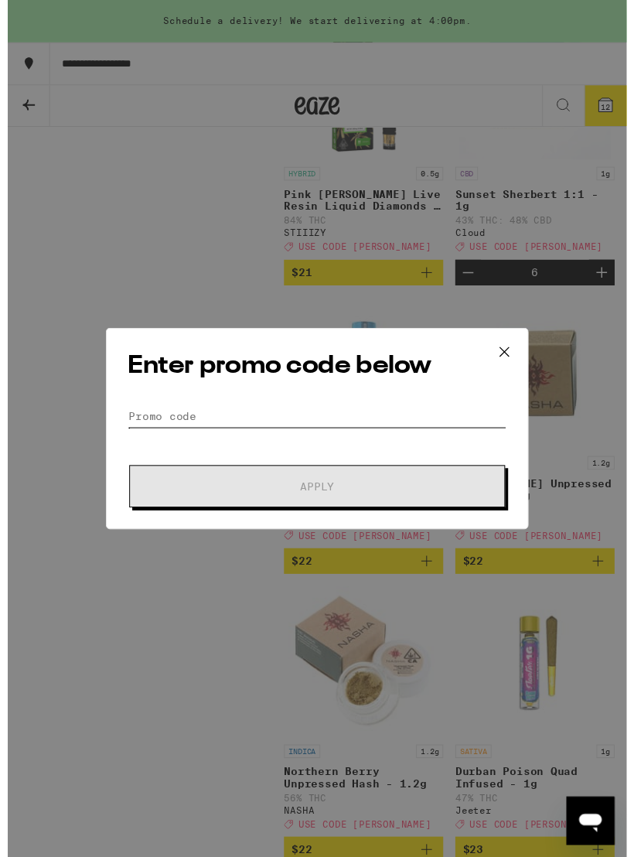
click at [148, 419] on input "Promo Code" at bounding box center [317, 426] width 388 height 23
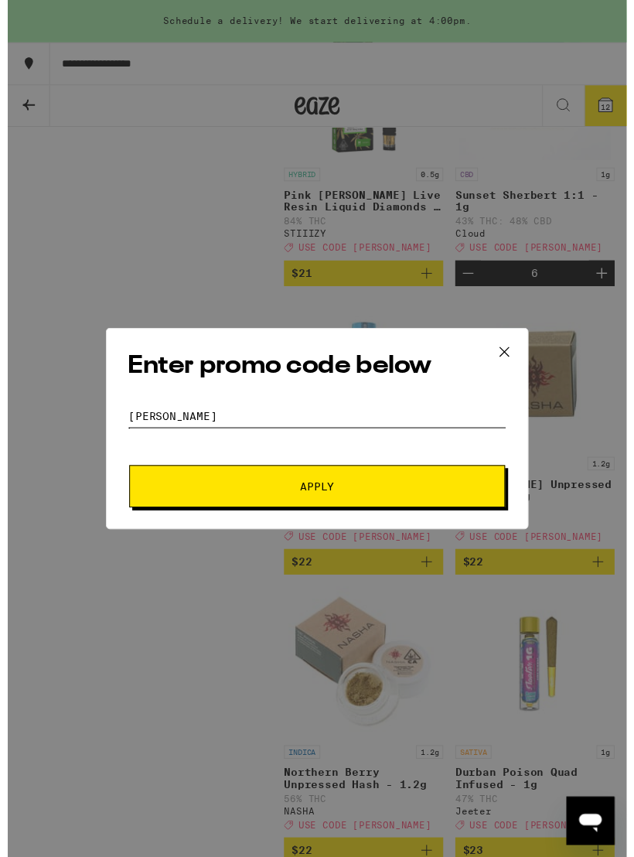
type input "[PERSON_NAME]"
click at [327, 498] on span "Apply" at bounding box center [317, 498] width 35 height 11
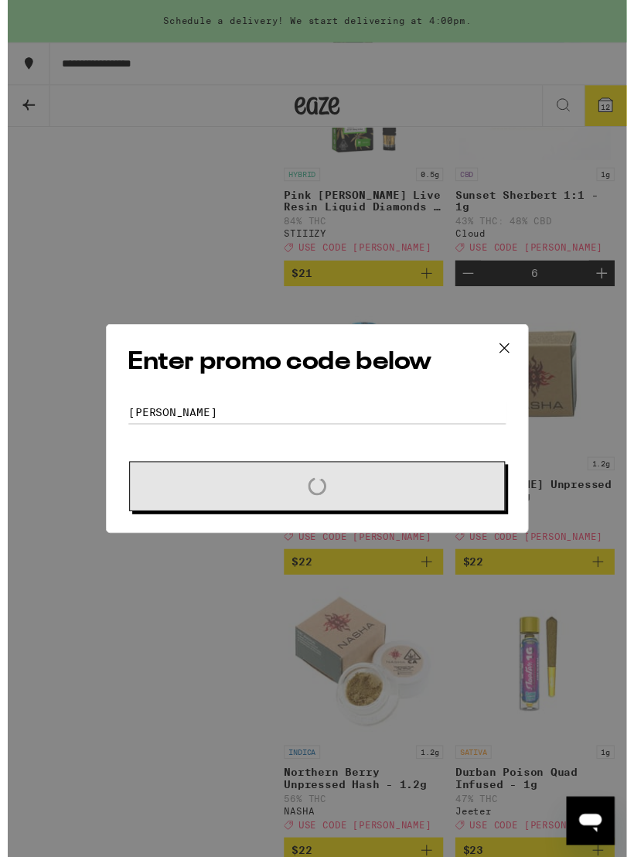
scroll to position [7420, 0]
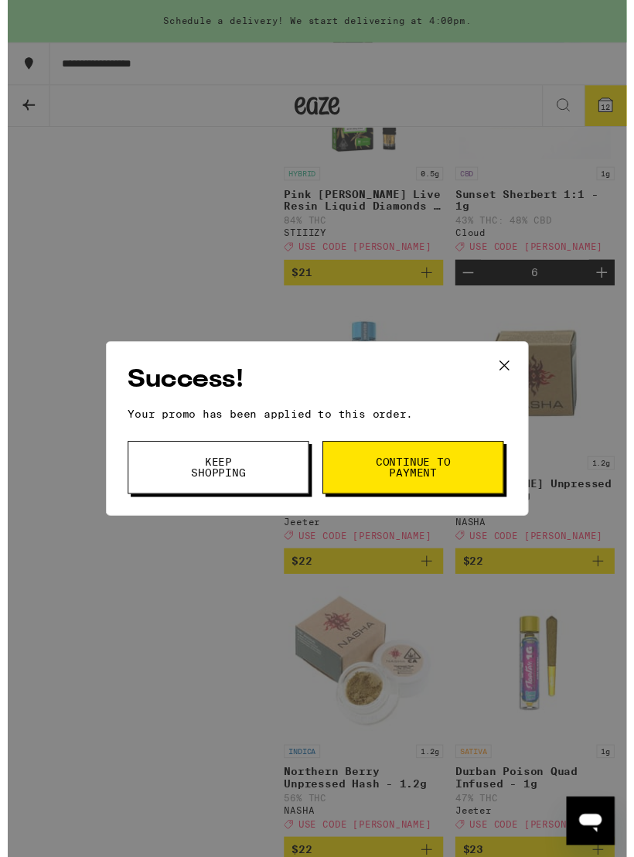
click at [456, 478] on button "Continue to payment" at bounding box center [416, 479] width 186 height 54
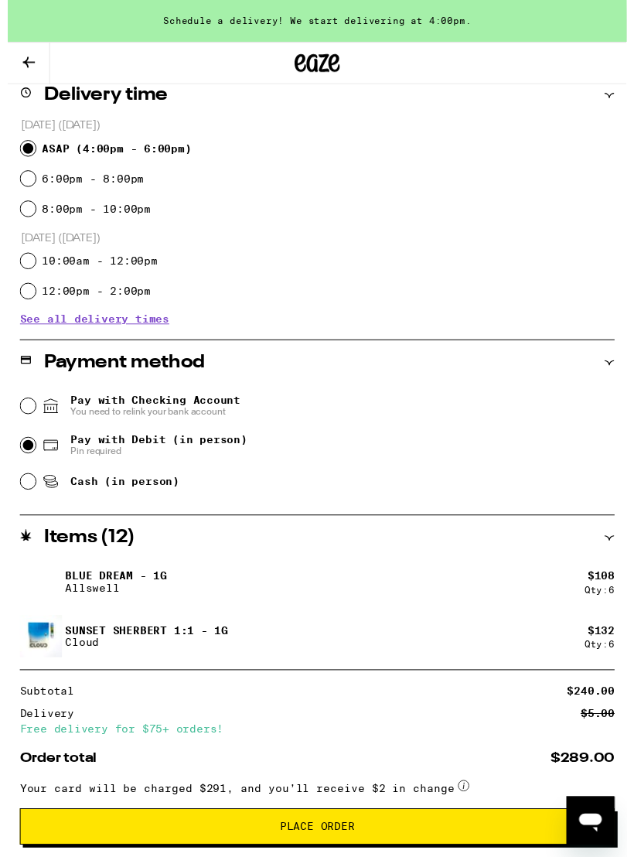
scroll to position [387, 0]
click at [30, 60] on icon at bounding box center [21, 64] width 19 height 19
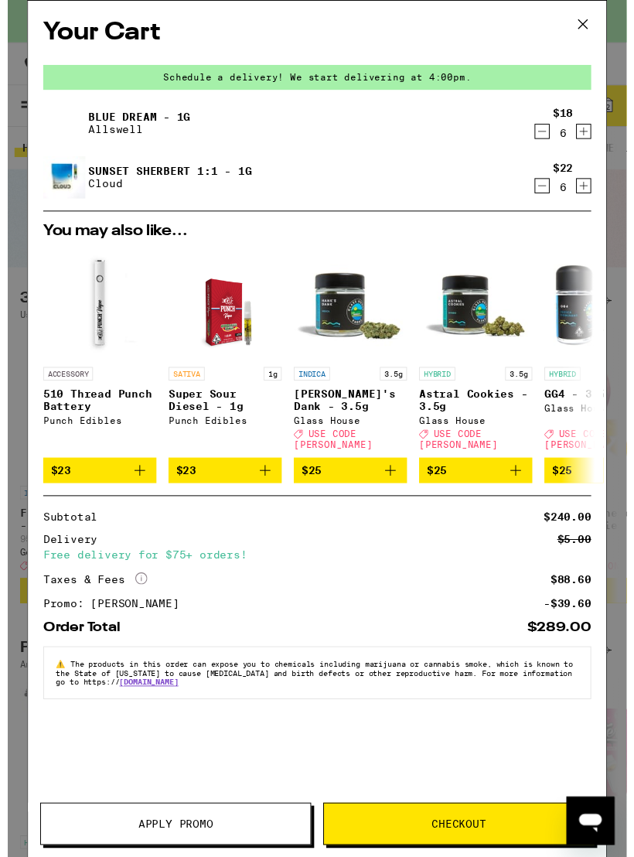
click at [554, 141] on icon "Decrement" at bounding box center [548, 134] width 14 height 19
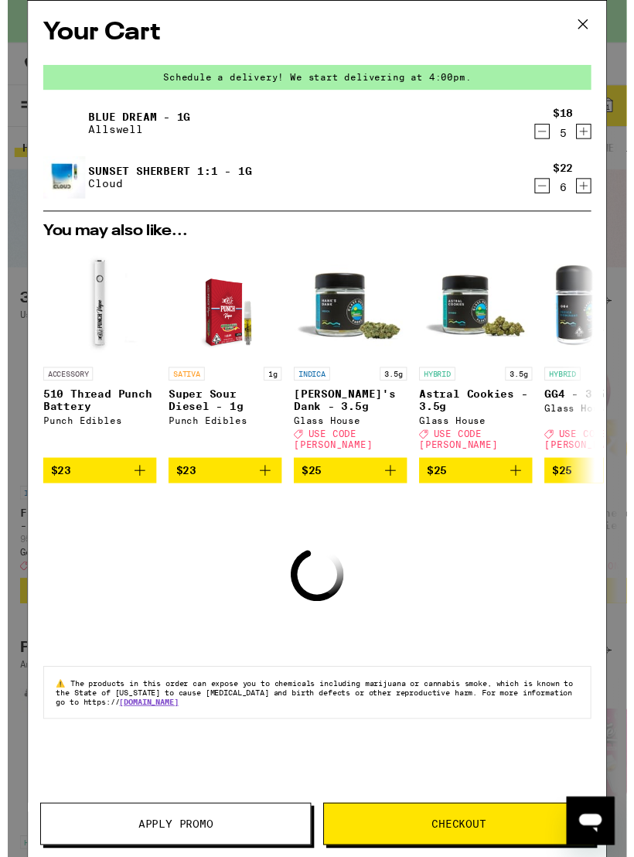
click at [553, 141] on icon "Decrement" at bounding box center [548, 134] width 14 height 19
click at [553, 140] on icon "Decrement" at bounding box center [548, 135] width 14 height 19
click at [549, 140] on icon "Decrement" at bounding box center [548, 134] width 14 height 19
click at [549, 142] on icon "Decrement" at bounding box center [548, 134] width 14 height 19
click at [549, 136] on icon "Decrement" at bounding box center [548, 134] width 14 height 19
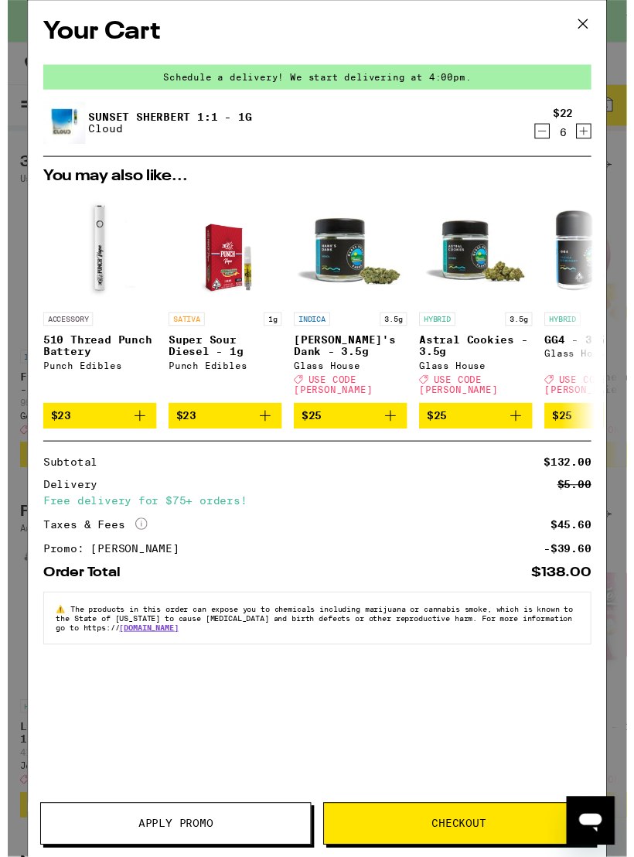
scroll to position [139, 0]
click at [258, 221] on img "Open page for Super Sour Diesel - 1g from Punch Edibles" at bounding box center [223, 255] width 90 height 116
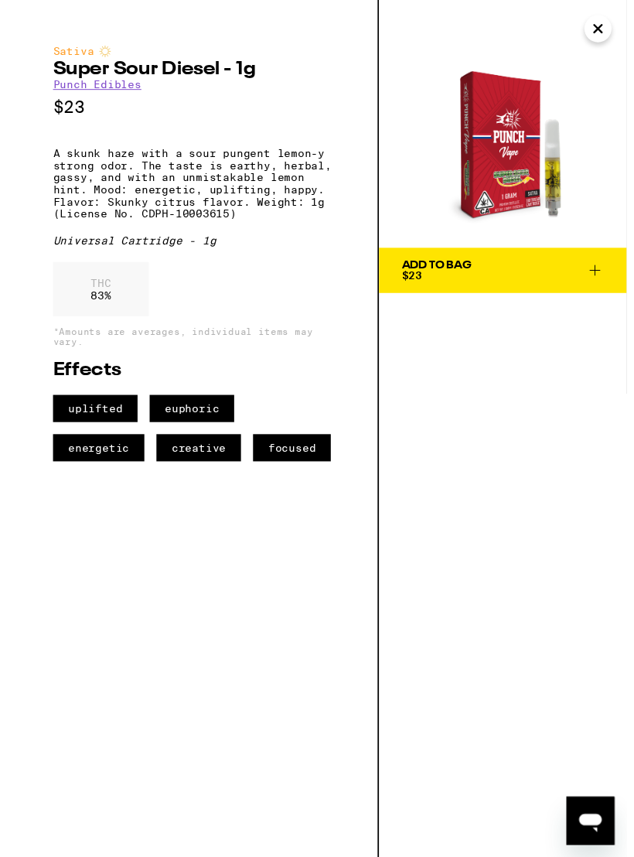
click at [608, 33] on icon "Close" at bounding box center [605, 30] width 8 height 8
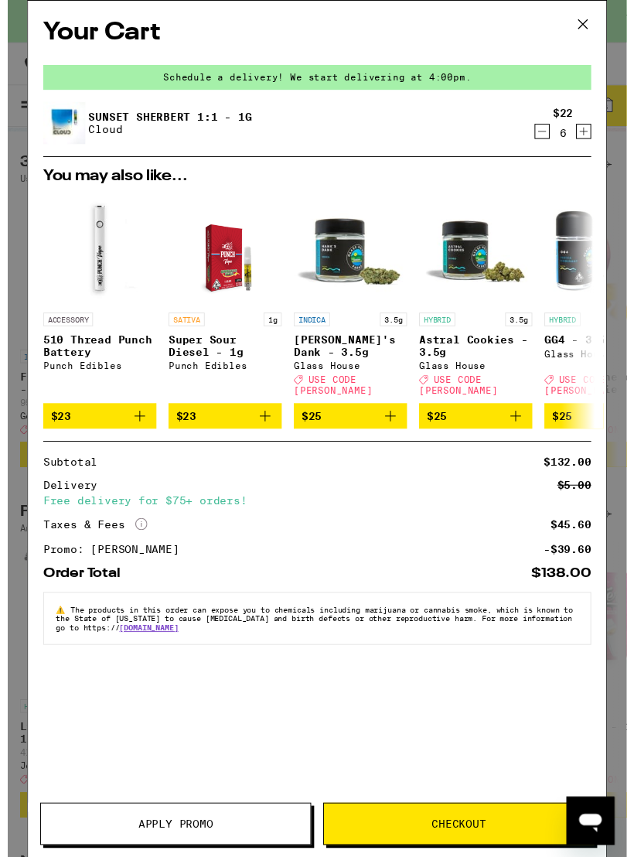
click at [124, 123] on link "Sunset Sherbert 1:1 - 1g" at bounding box center [166, 120] width 167 height 12
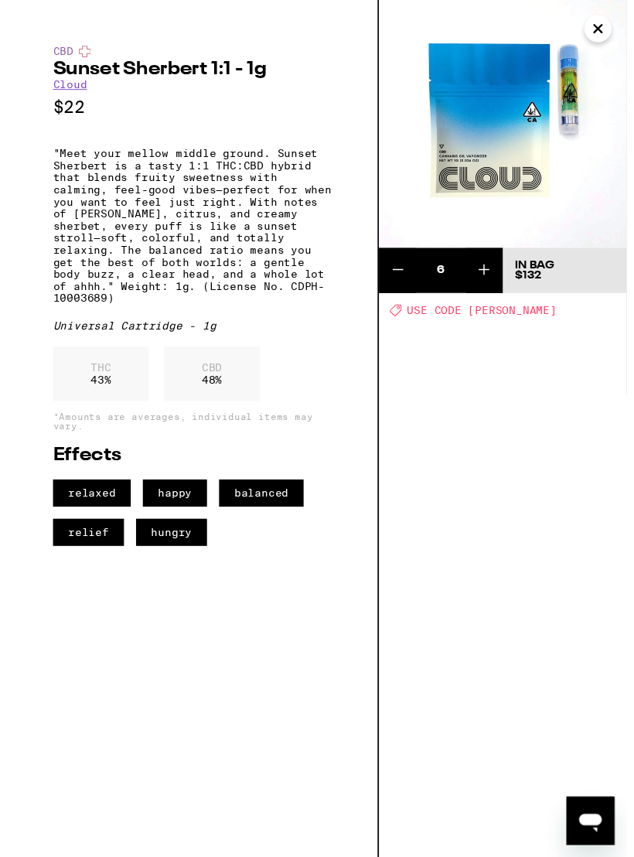
click at [415, 275] on button at bounding box center [400, 277] width 38 height 46
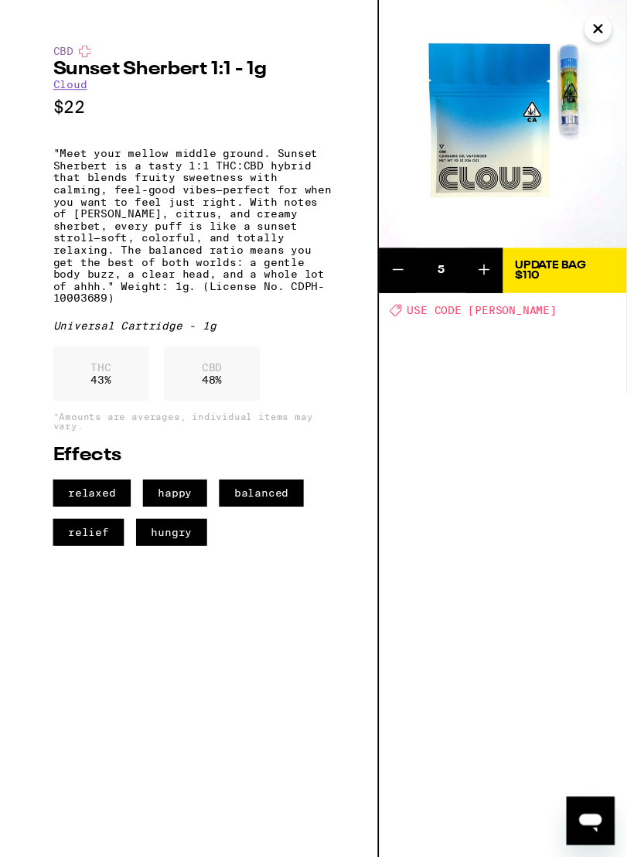
click at [414, 275] on button at bounding box center [400, 277] width 38 height 46
click at [405, 280] on icon at bounding box center [400, 276] width 19 height 19
click at [405, 279] on icon at bounding box center [400, 276] width 19 height 19
click at [405, 282] on icon at bounding box center [400, 276] width 19 height 19
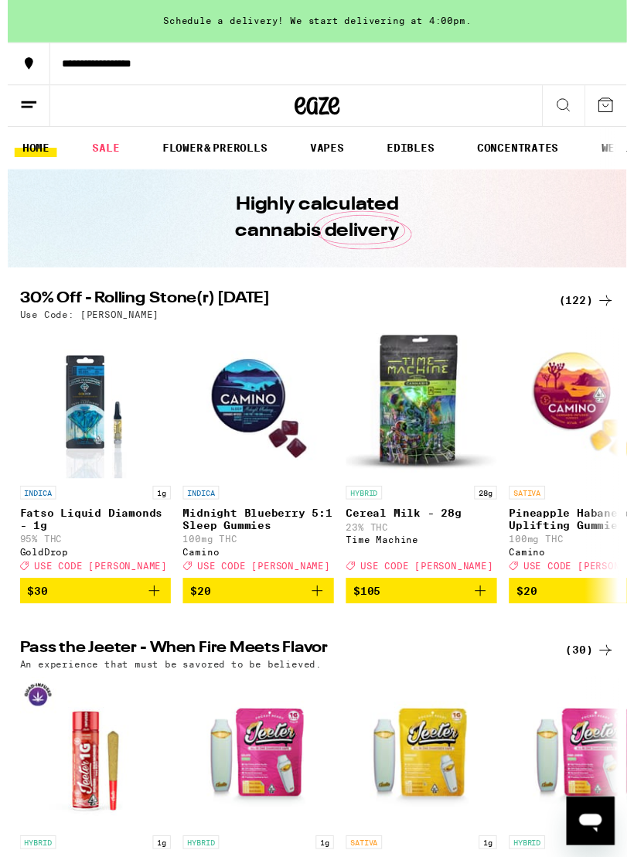
click at [588, 306] on div "Your Cart Schedule a delivery! We start delivering at 4:00pm. Add to meet the o…" at bounding box center [317, 439] width 634 height 878
click at [576, 307] on div "(122)" at bounding box center [593, 308] width 57 height 19
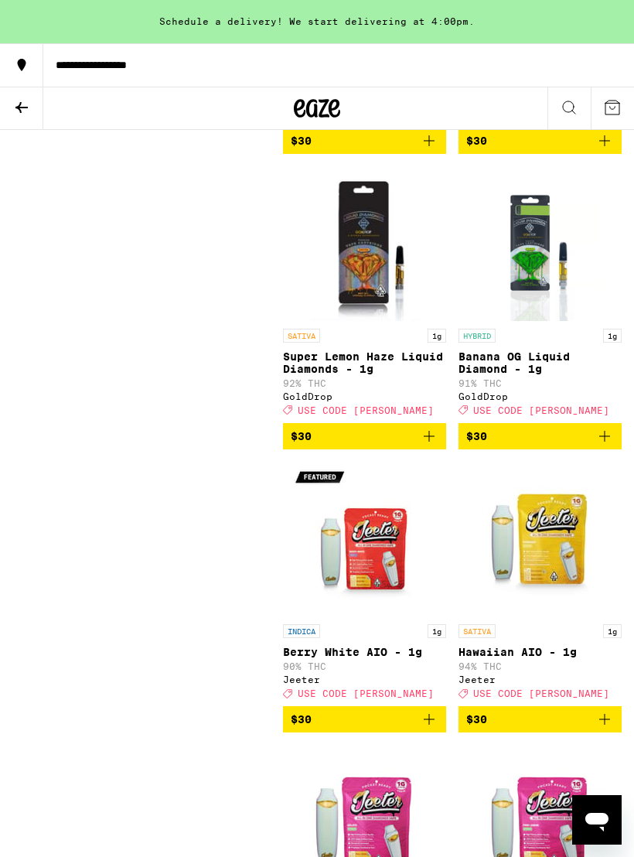
scroll to position [11957, 0]
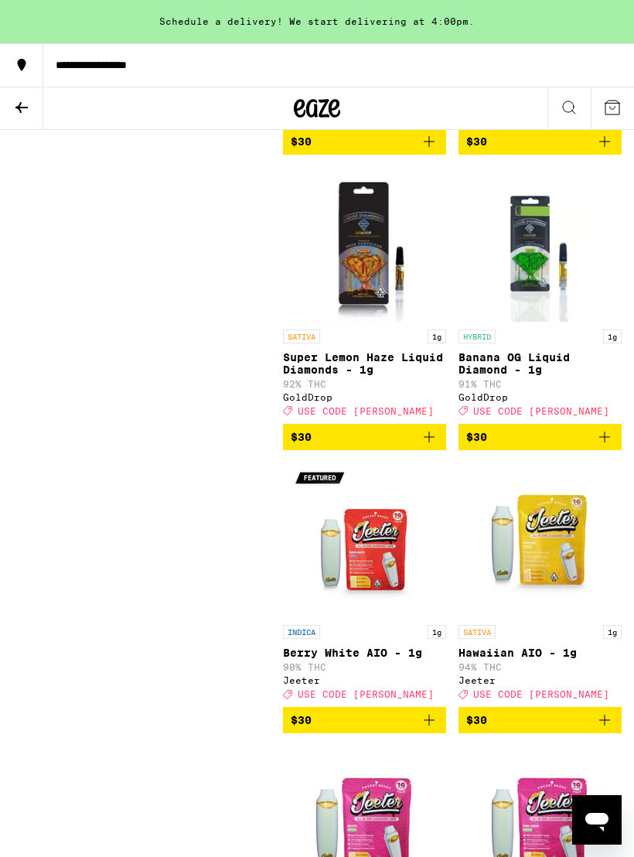
click at [25, 105] on icon at bounding box center [21, 107] width 19 height 19
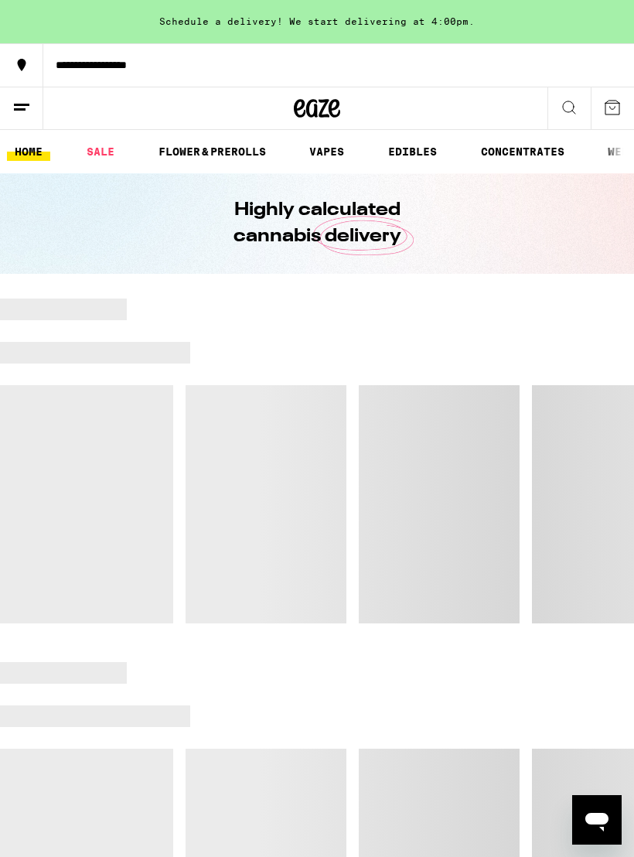
click at [35, 109] on button at bounding box center [21, 108] width 43 height 43
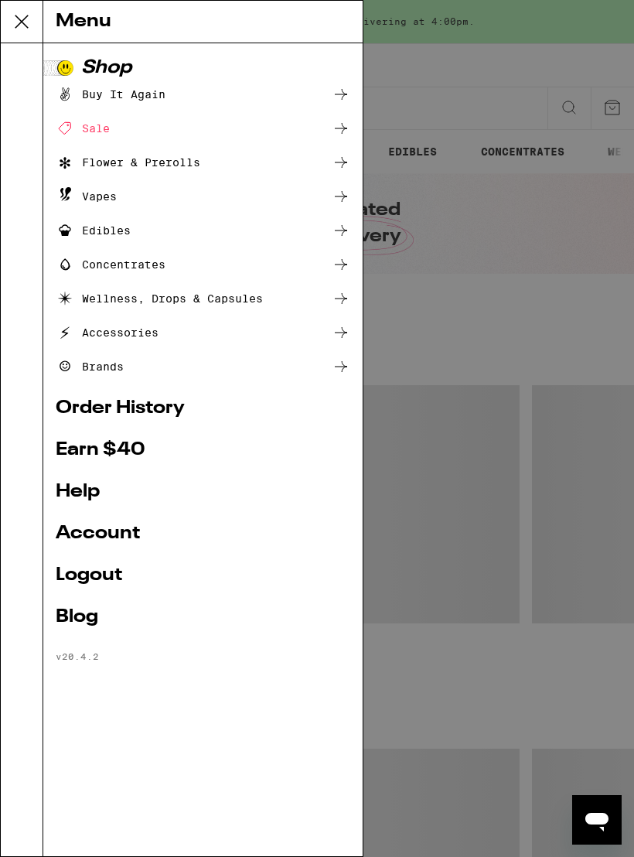
click at [113, 521] on ul "Shop Buy It Again Sale Flower & Prerolls Vapes Edibles Concentrates Wellness, D…" at bounding box center [203, 361] width 295 height 604
click at [113, 536] on link "Account" at bounding box center [203, 534] width 295 height 19
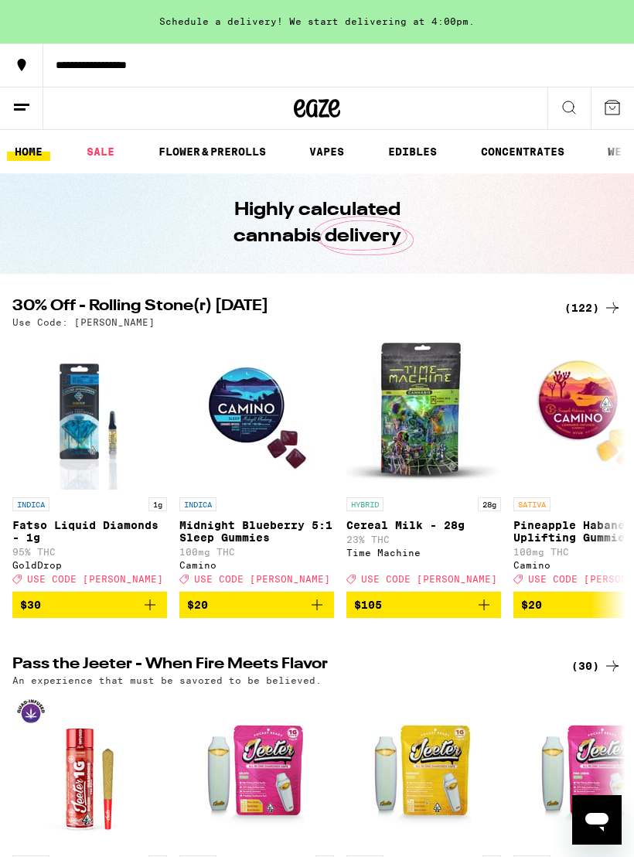
click at [33, 104] on button at bounding box center [21, 108] width 43 height 43
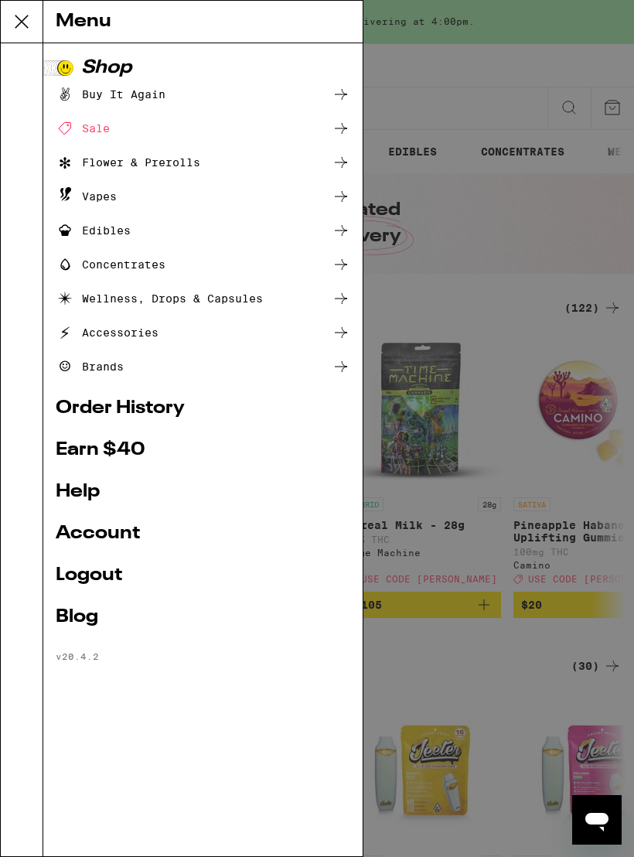
click at [149, 416] on link "Order History" at bounding box center [203, 408] width 295 height 19
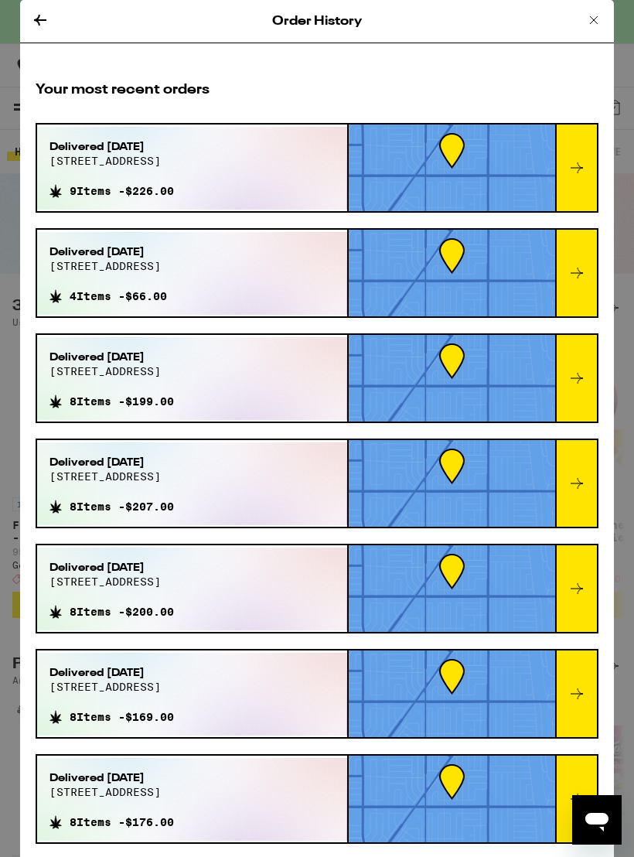
click at [46, 15] on icon at bounding box center [40, 20] width 19 height 19
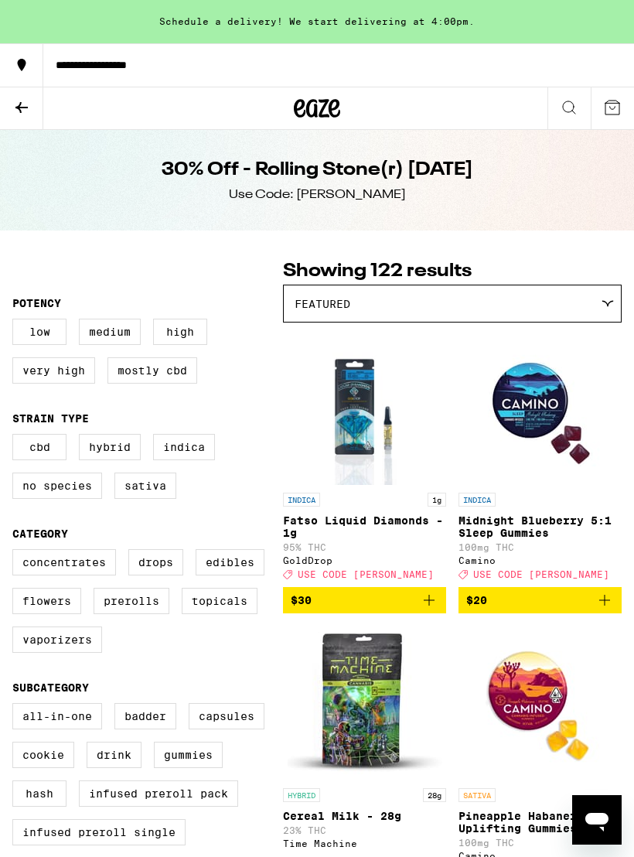
click at [28, 101] on icon at bounding box center [21, 107] width 19 height 19
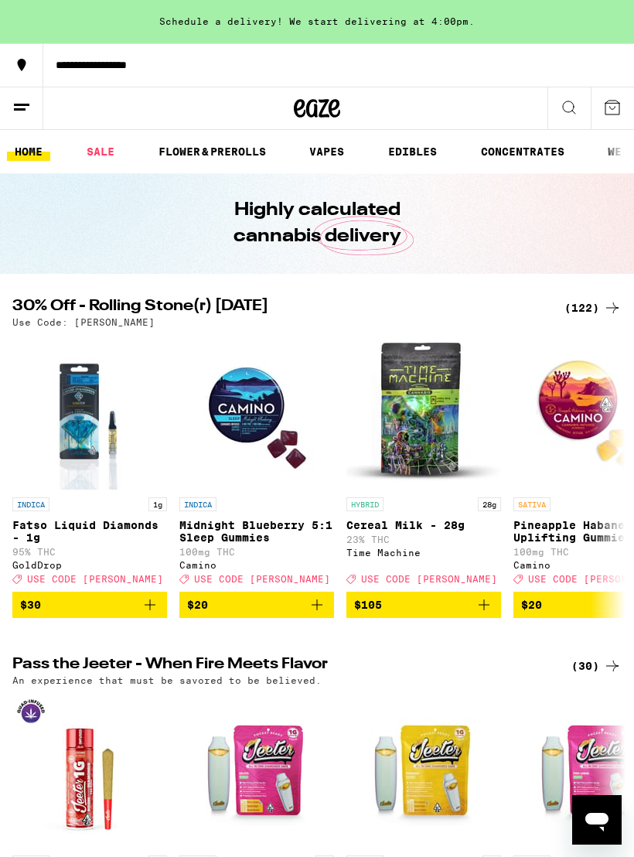
click at [323, 151] on link "VAPES" at bounding box center [327, 151] width 50 height 19
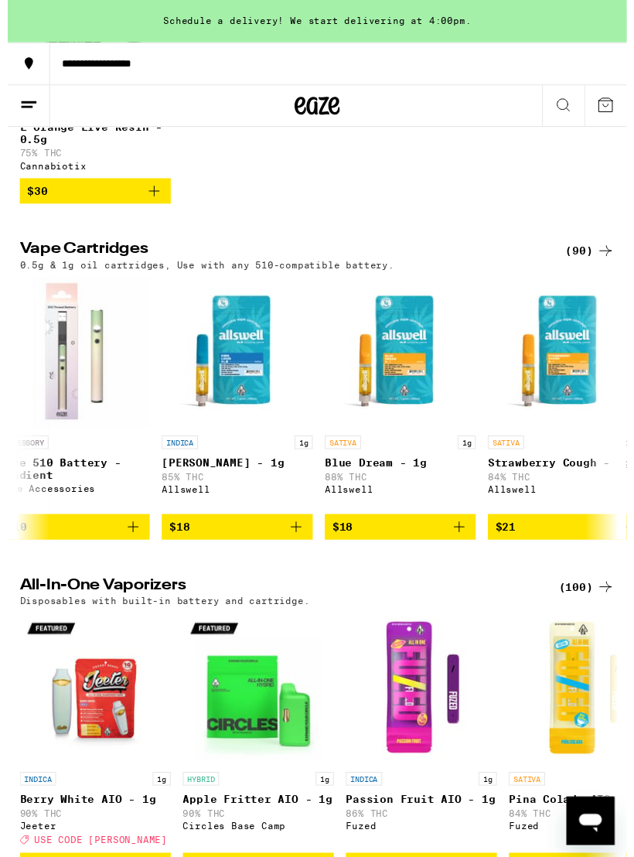
scroll to position [0, 377]
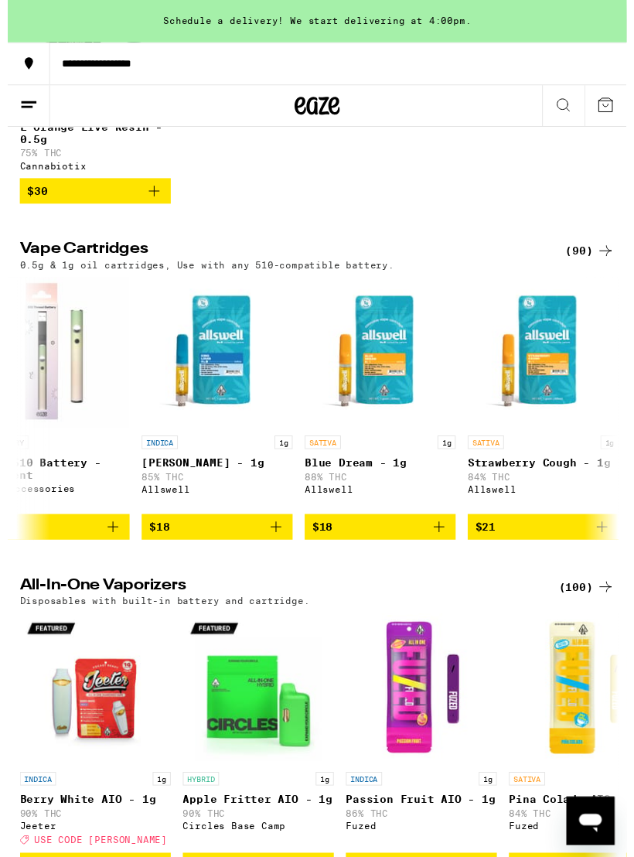
click at [444, 549] on icon "Add to bag" at bounding box center [442, 540] width 19 height 19
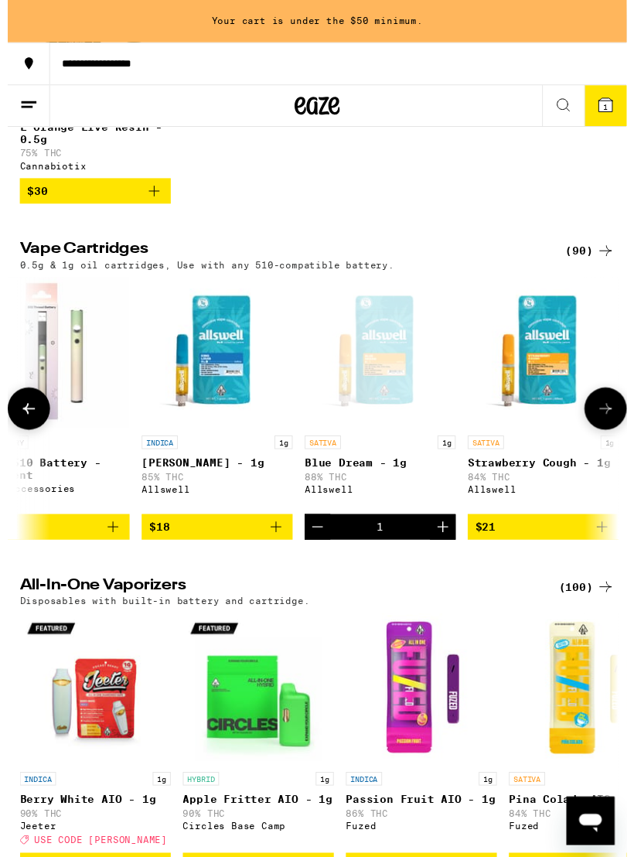
click at [444, 549] on icon "Increment" at bounding box center [445, 540] width 19 height 19
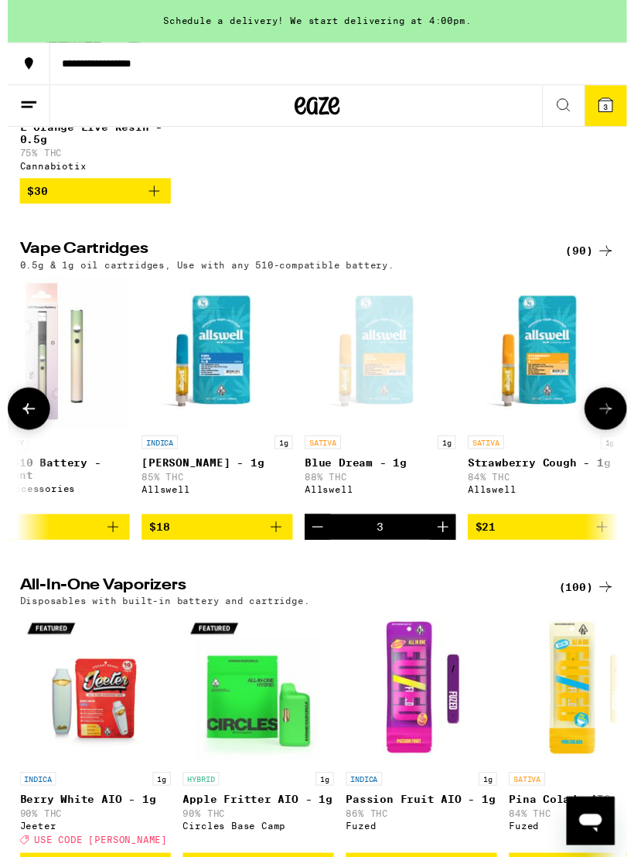
click at [438, 549] on icon "Increment" at bounding box center [445, 540] width 19 height 19
click at [437, 549] on icon "Increment" at bounding box center [445, 540] width 19 height 19
click at [436, 549] on icon "Increment" at bounding box center [445, 540] width 19 height 19
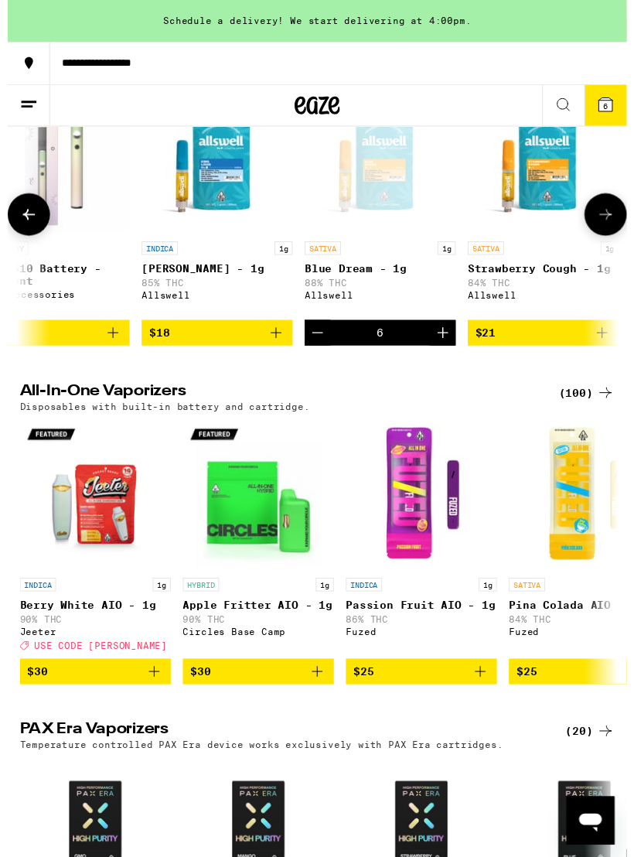
scroll to position [943, 0]
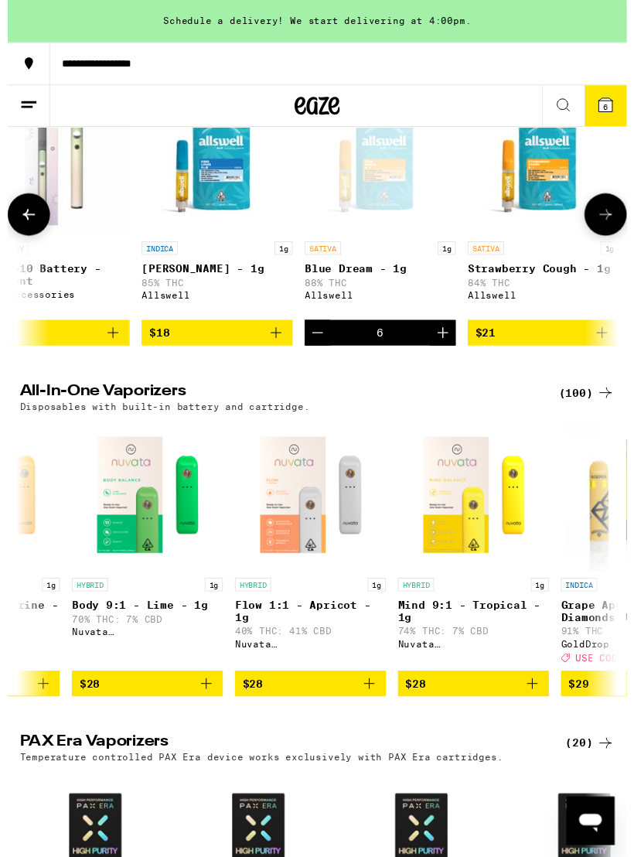
click at [613, 105] on span "6" at bounding box center [612, 108] width 5 height 9
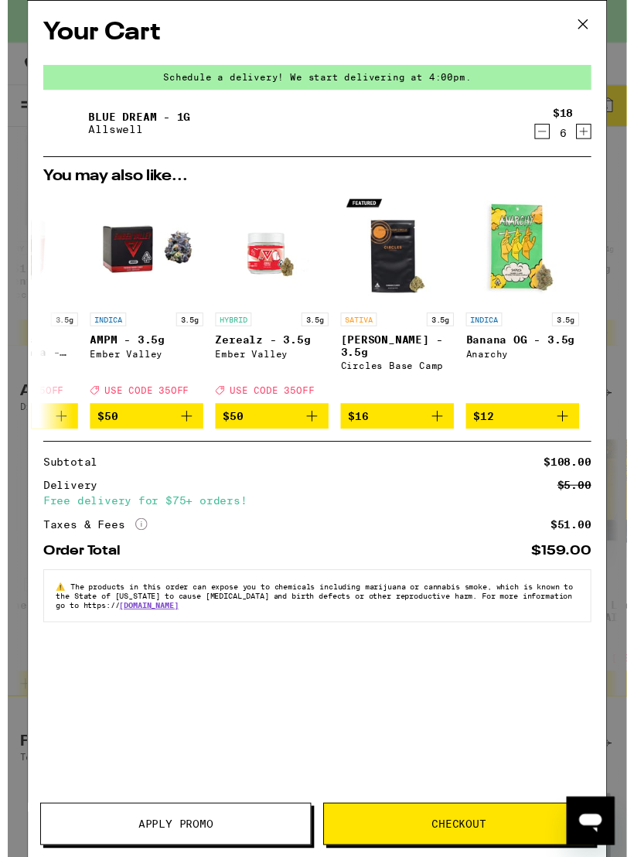
scroll to position [0, 723]
click at [464, 833] on button "Checkout" at bounding box center [462, 843] width 278 height 43
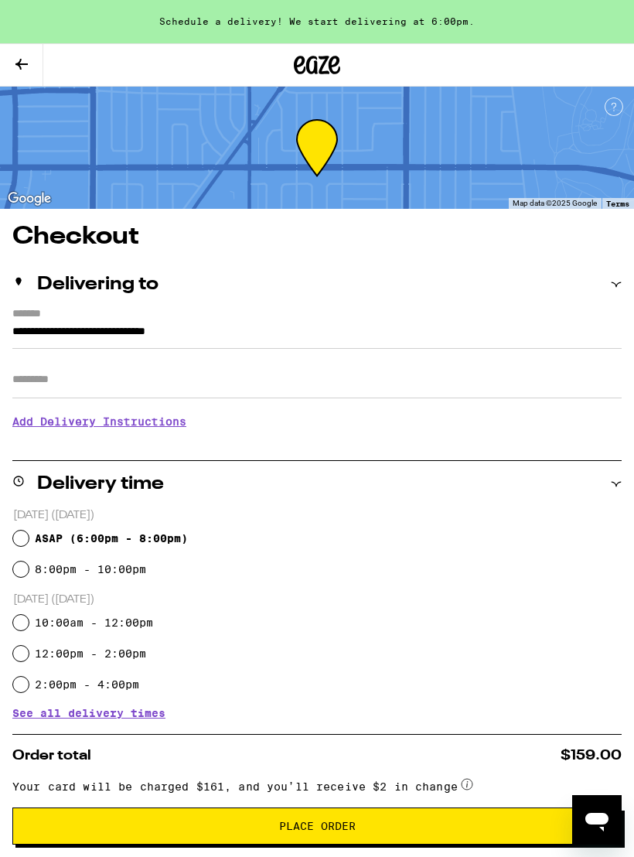
click at [30, 529] on div "ASAP ( 6:00pm - 8:00pm )" at bounding box center [317, 538] width 609 height 31
click at [25, 534] on input "ASAP ( 6:00pm - 8:00pm )" at bounding box center [20, 538] width 15 height 15
radio input "true"
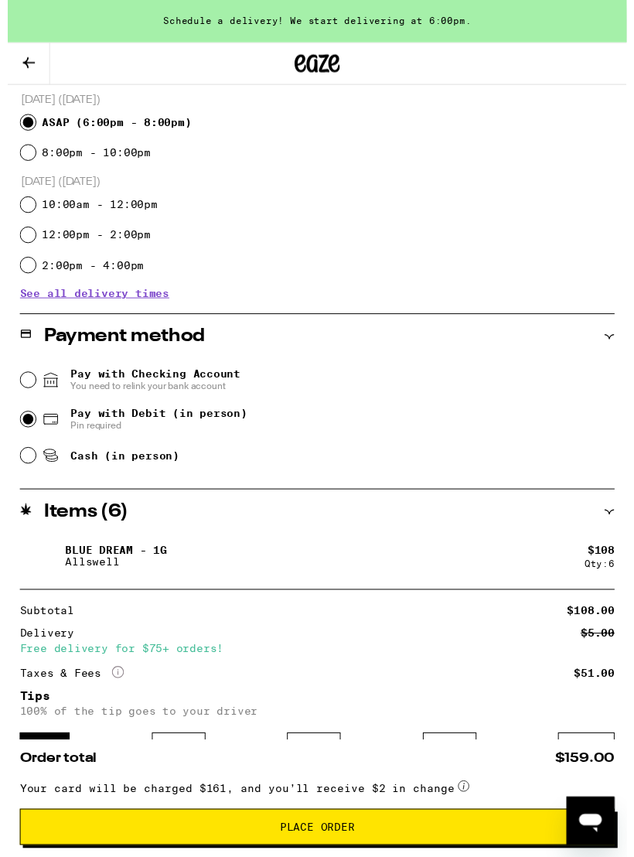
scroll to position [564, 0]
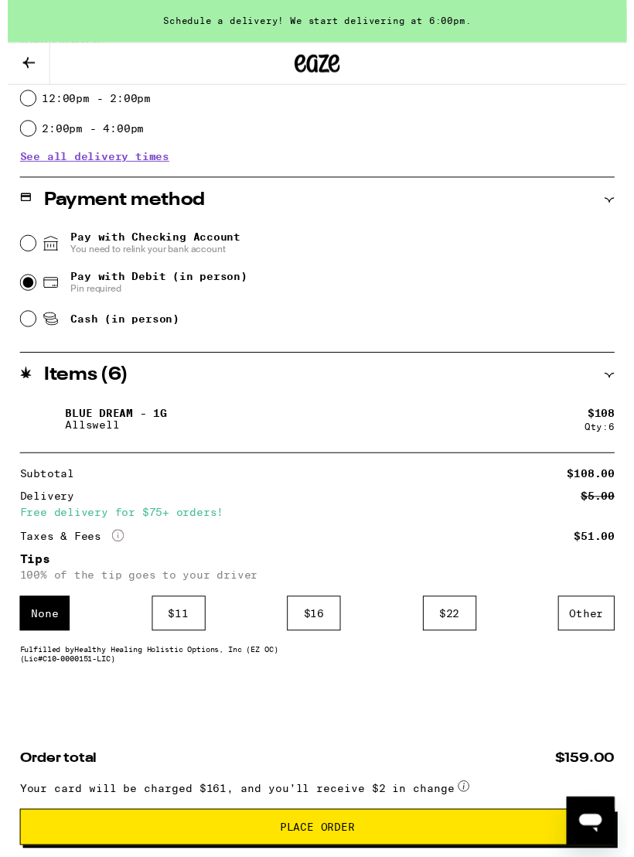
click at [313, 628] on div "$ 16" at bounding box center [313, 628] width 55 height 36
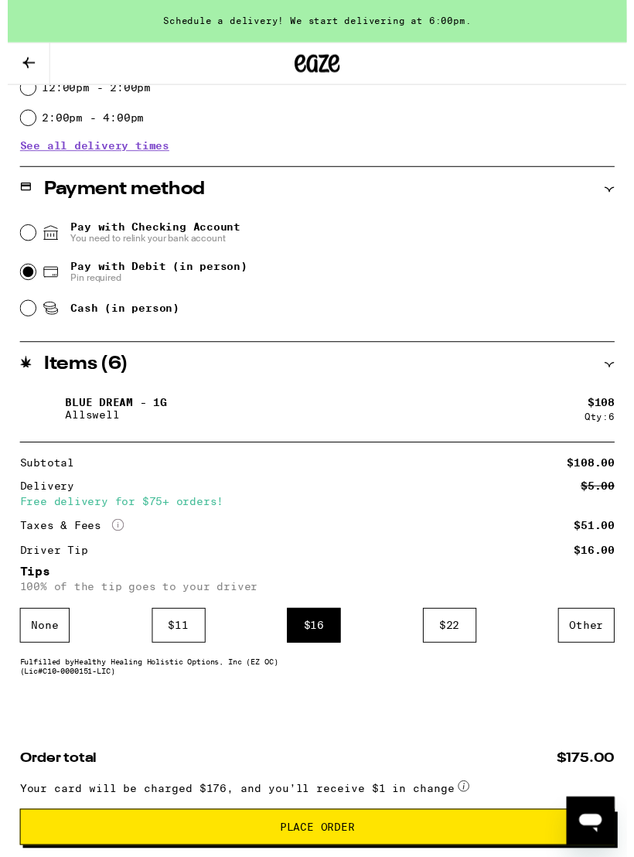
scroll to position [587, 0]
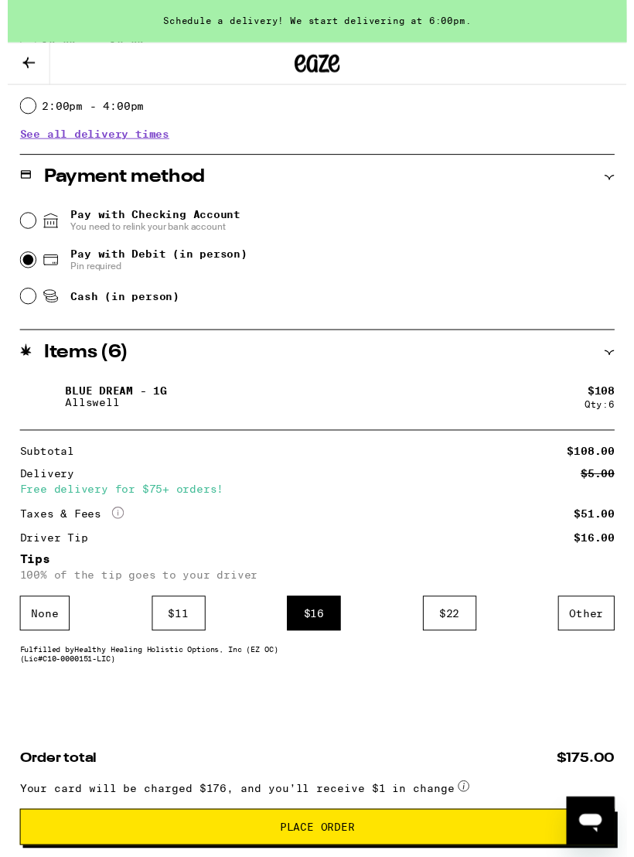
click at [333, 842] on span "Place Order" at bounding box center [317, 847] width 77 height 11
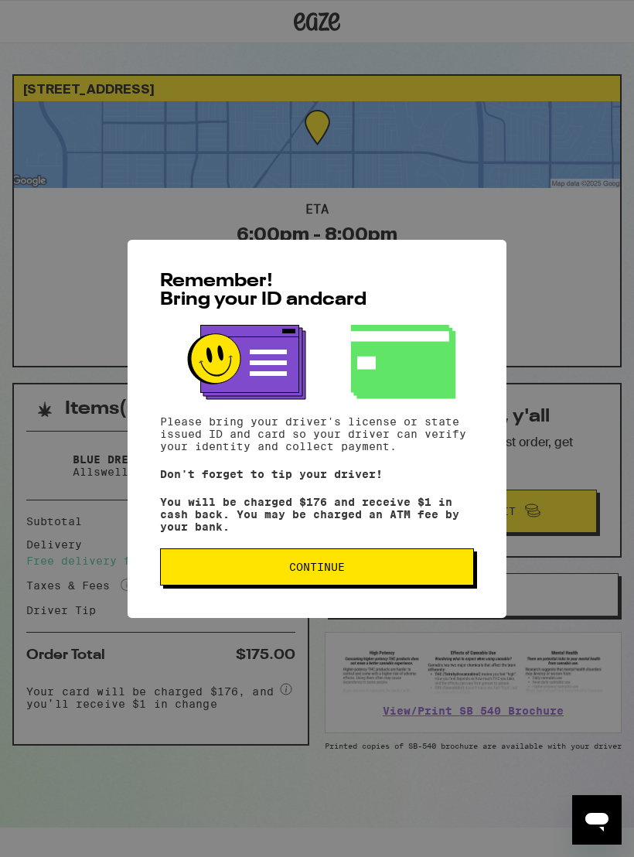
click at [327, 568] on span "Continue" at bounding box center [317, 567] width 56 height 11
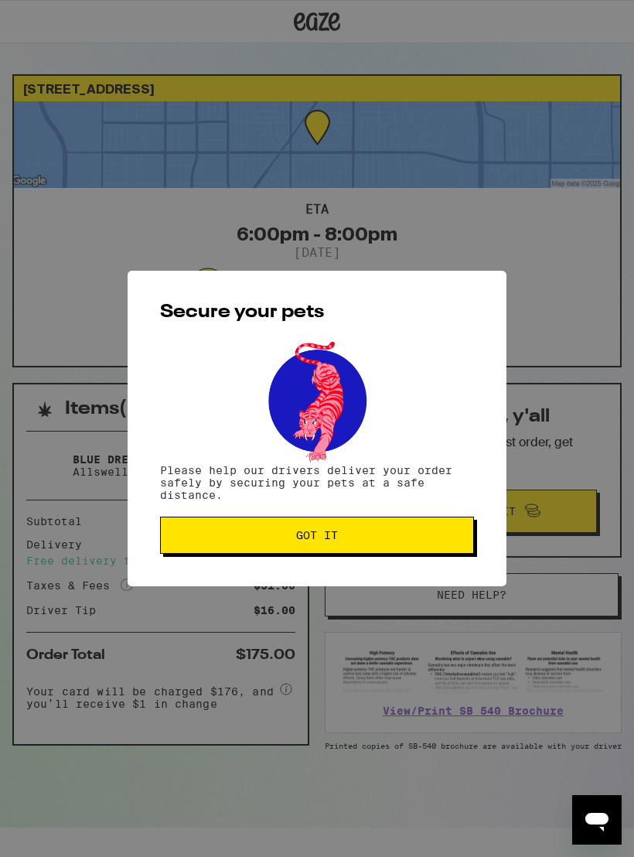
click at [338, 541] on span "Got it" at bounding box center [317, 535] width 42 height 11
